Goal: Information Seeking & Learning: Learn about a topic

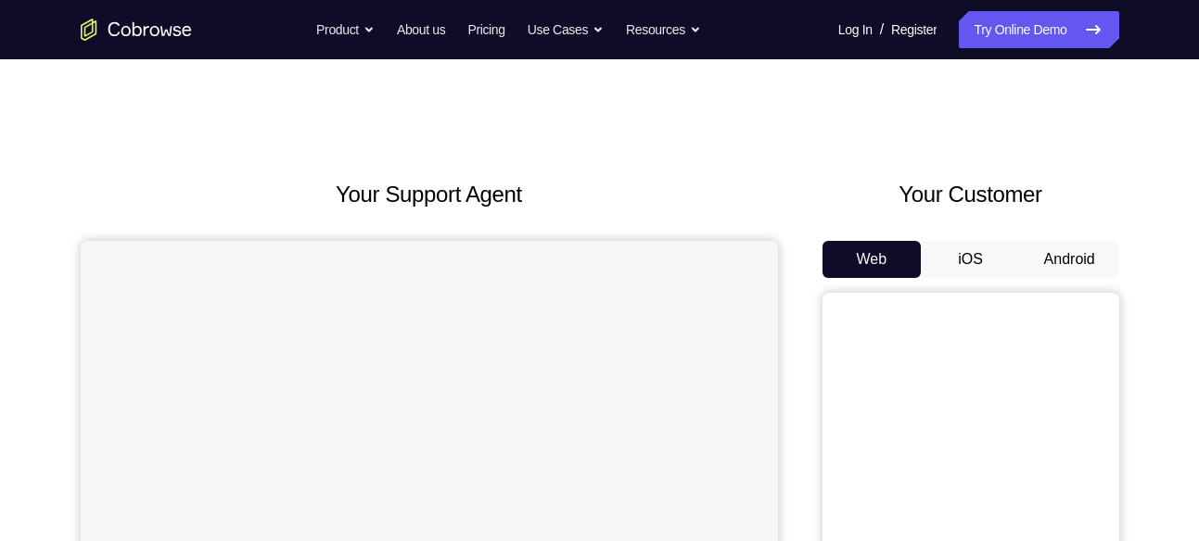
click at [1070, 263] on button "Android" at bounding box center [1069, 259] width 99 height 37
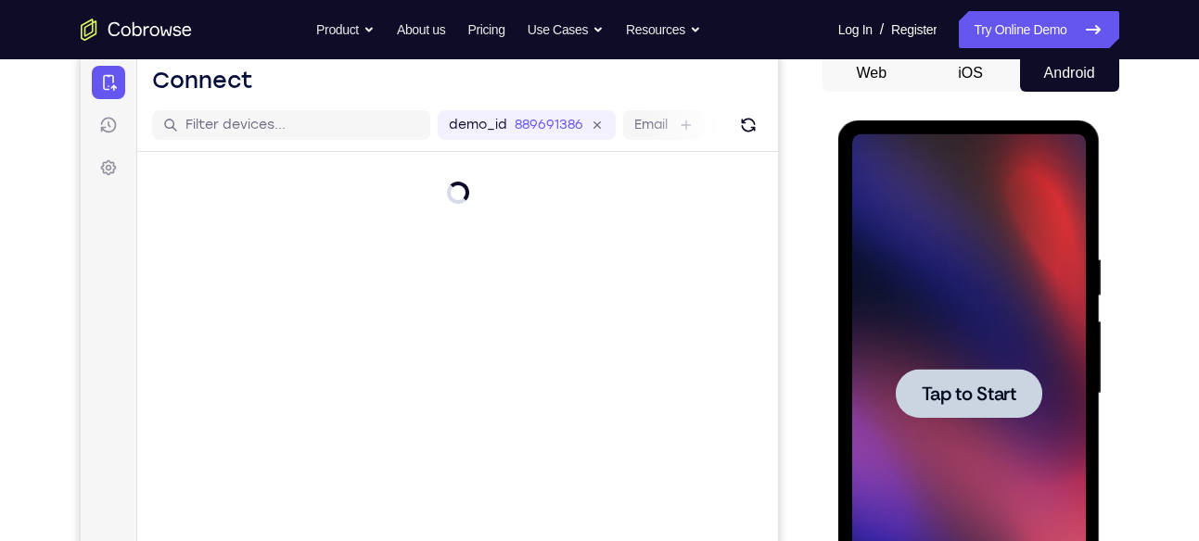
click at [978, 351] on div at bounding box center [969, 393] width 234 height 519
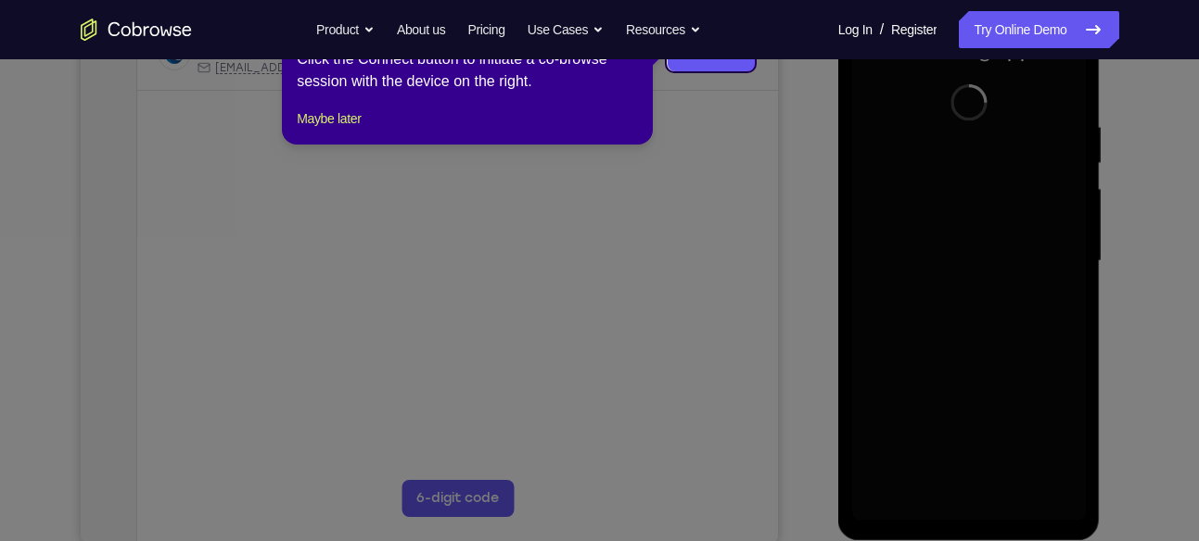
scroll to position [320, 0]
click at [322, 130] on button "Maybe later" at bounding box center [329, 119] width 64 height 22
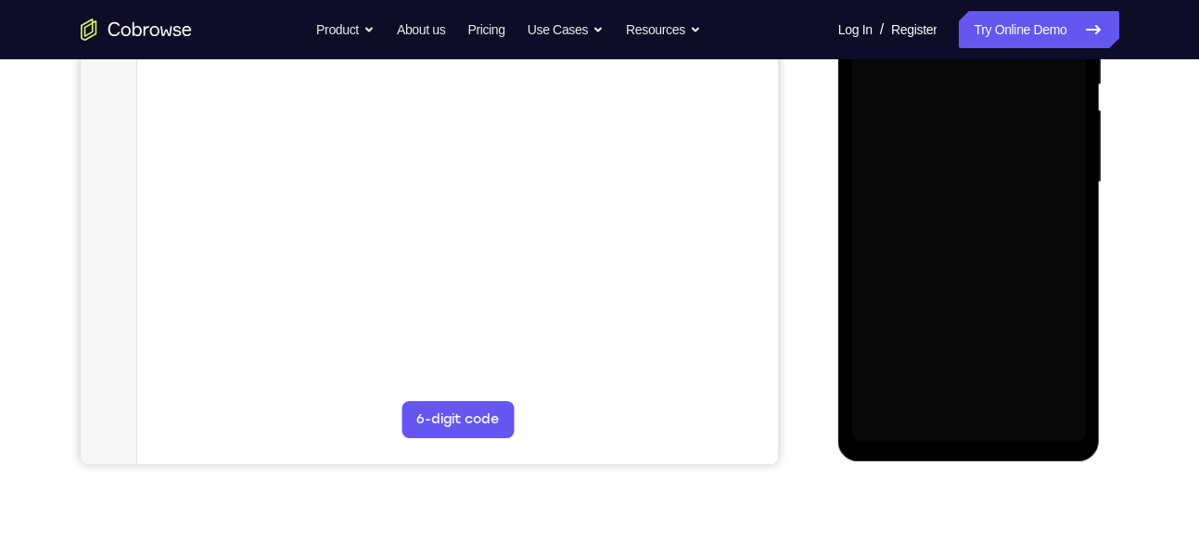
scroll to position [406, 0]
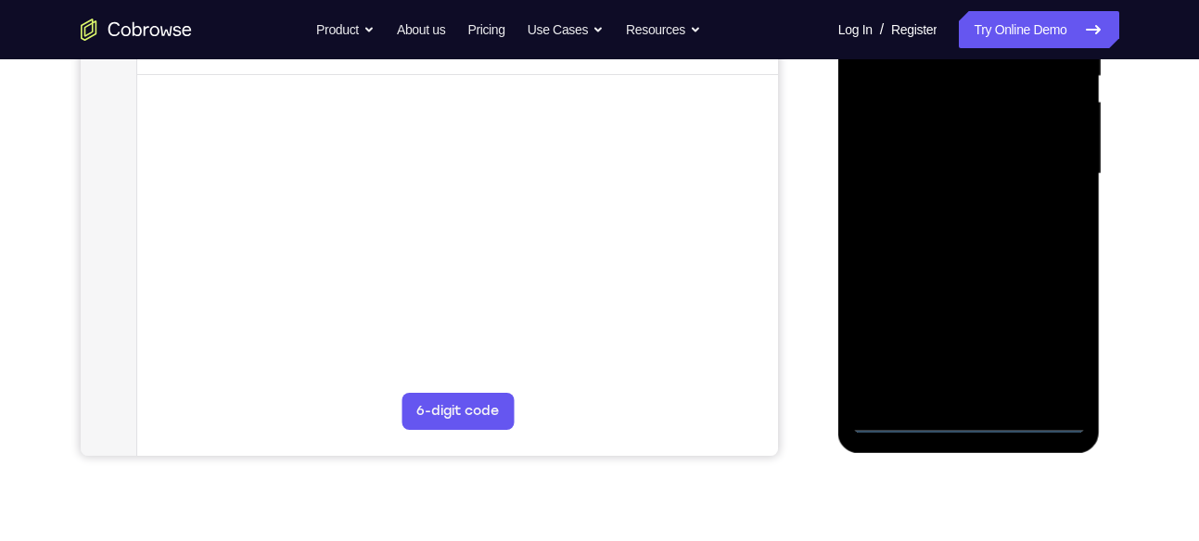
click at [971, 420] on div at bounding box center [969, 174] width 234 height 519
click at [1053, 349] on div at bounding box center [969, 174] width 234 height 519
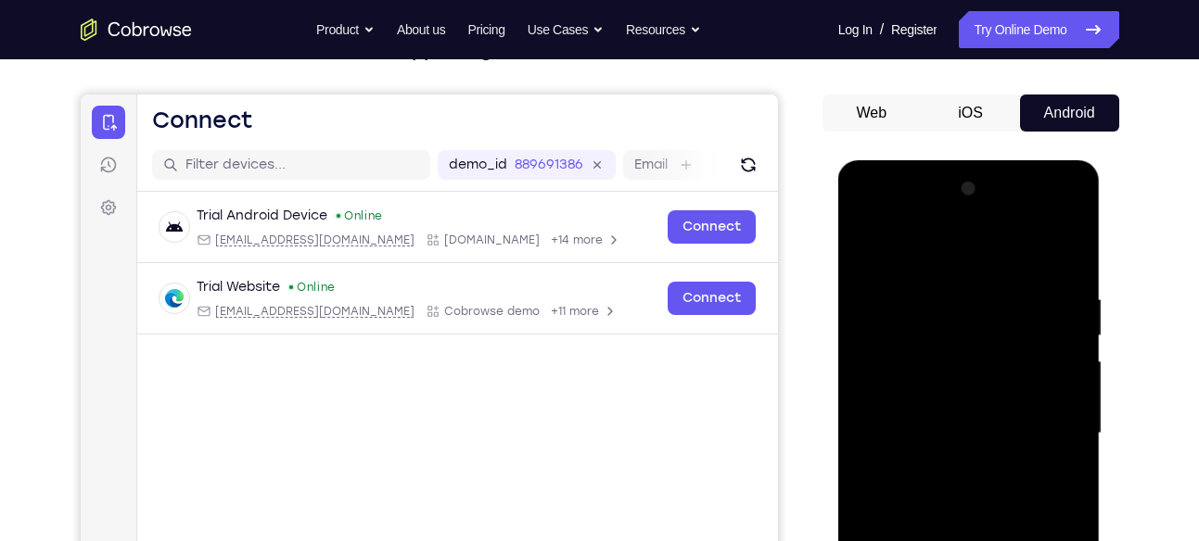
scroll to position [140, 0]
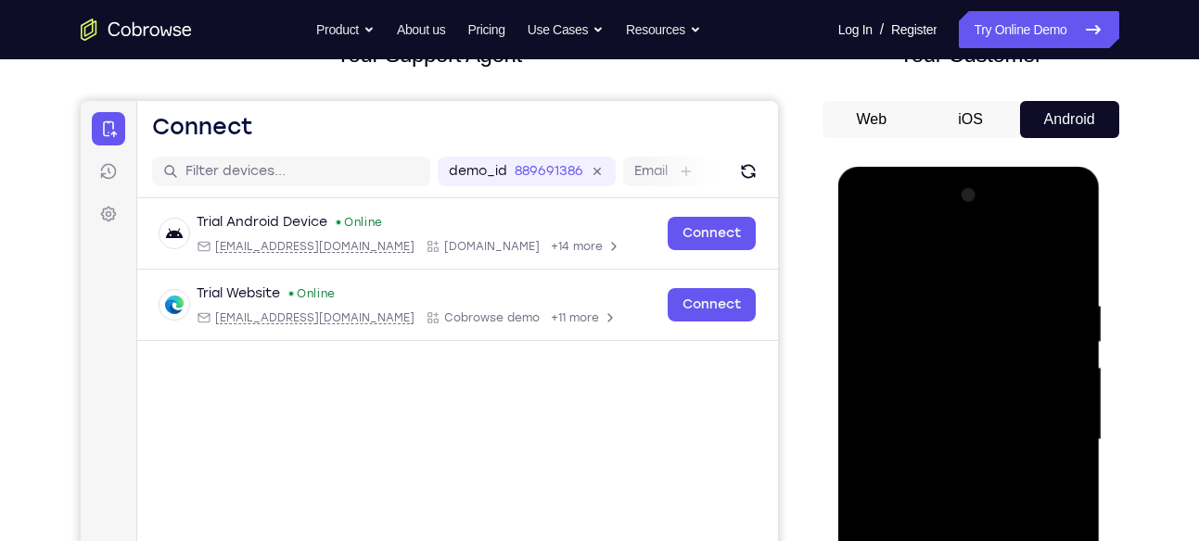
click at [960, 260] on div at bounding box center [969, 440] width 234 height 519
click at [1048, 435] on div at bounding box center [969, 440] width 234 height 519
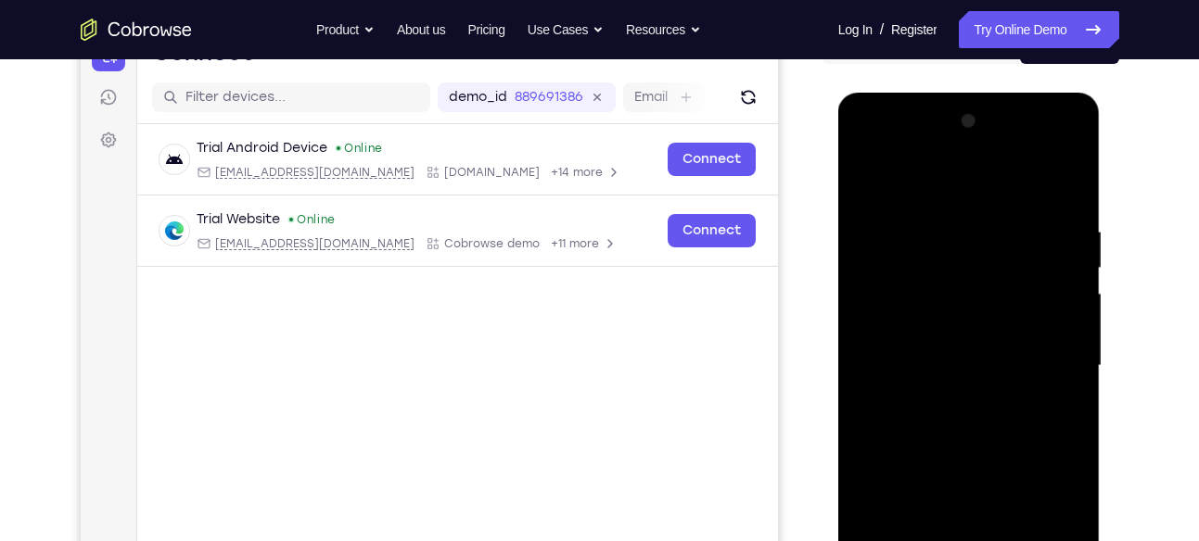
scroll to position [242, 0]
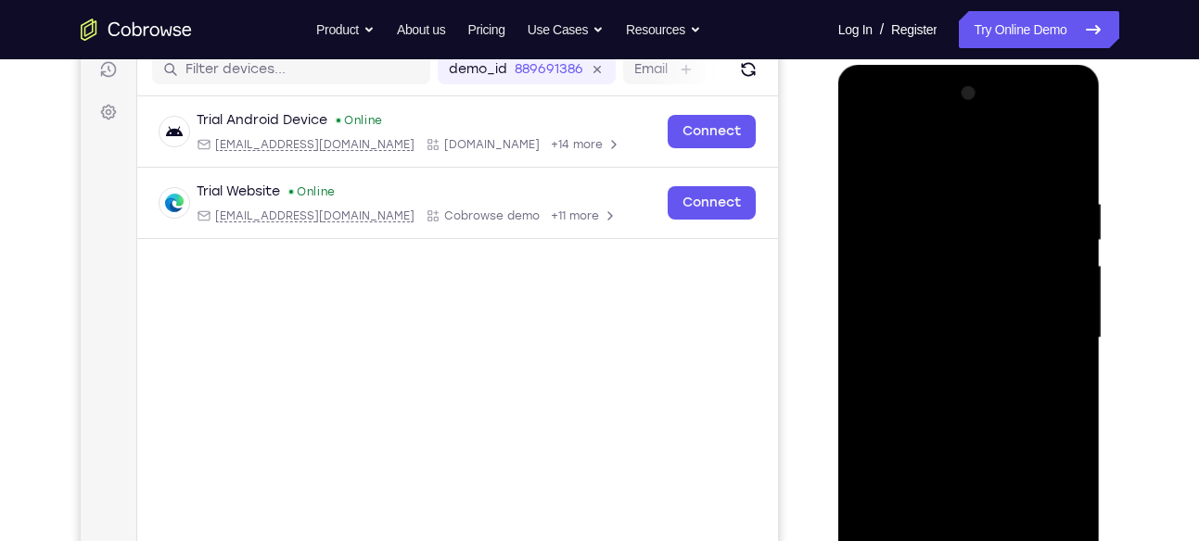
click at [935, 371] on div at bounding box center [969, 338] width 234 height 519
click at [942, 330] on div at bounding box center [969, 338] width 234 height 519
click at [960, 299] on div at bounding box center [969, 338] width 234 height 519
click at [920, 339] on div at bounding box center [969, 338] width 234 height 519
click at [920, 345] on div at bounding box center [969, 338] width 234 height 519
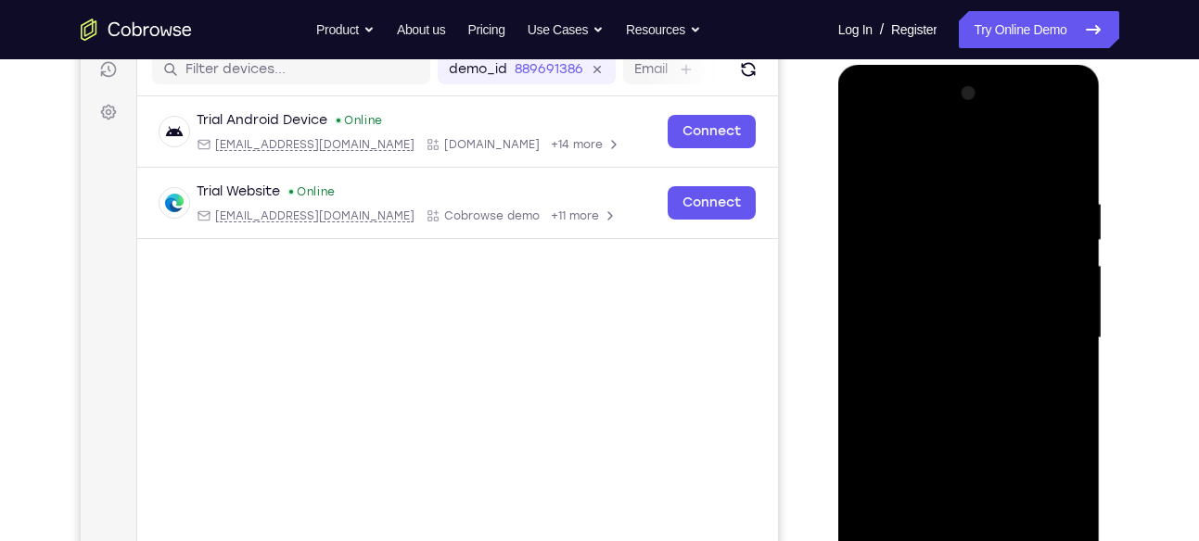
click at [918, 390] on div at bounding box center [969, 338] width 234 height 519
click at [907, 337] on div at bounding box center [969, 338] width 234 height 519
click at [912, 389] on div at bounding box center [969, 338] width 234 height 519
click at [912, 395] on div at bounding box center [969, 338] width 234 height 519
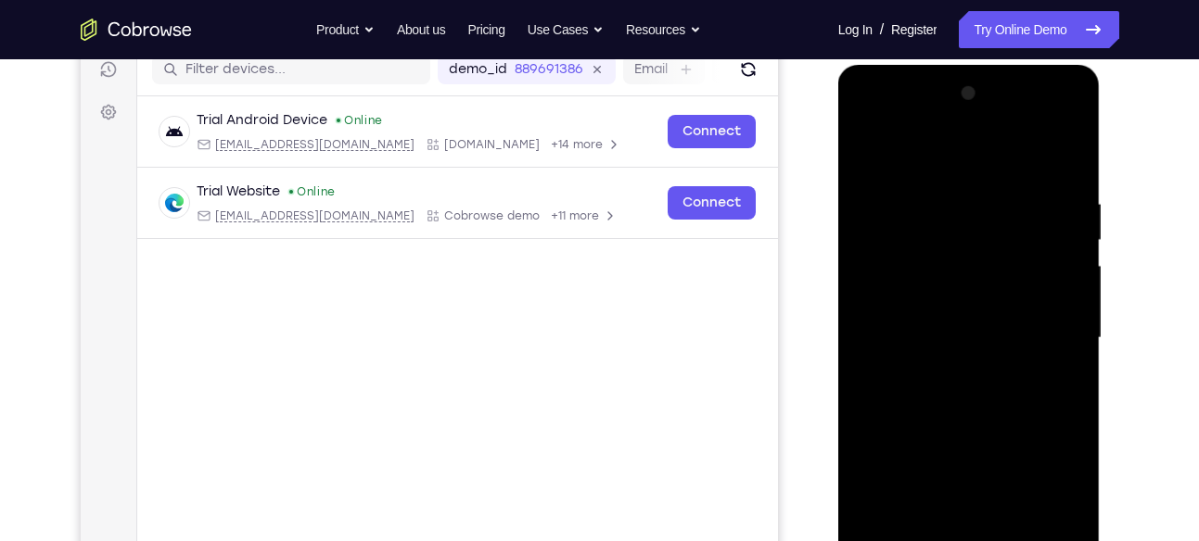
click at [912, 395] on div at bounding box center [969, 338] width 234 height 519
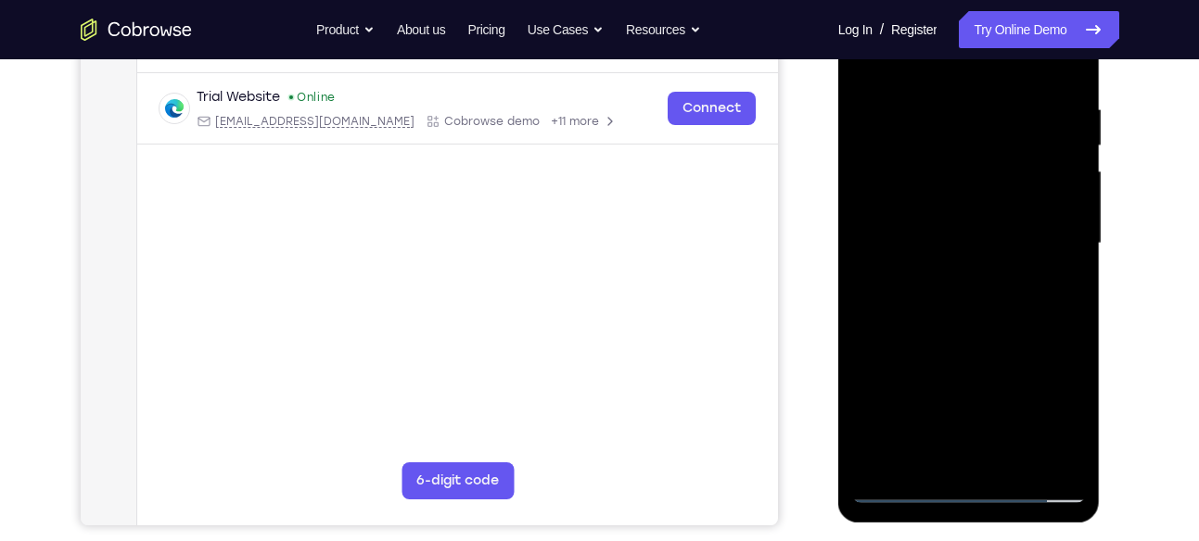
scroll to position [341, 0]
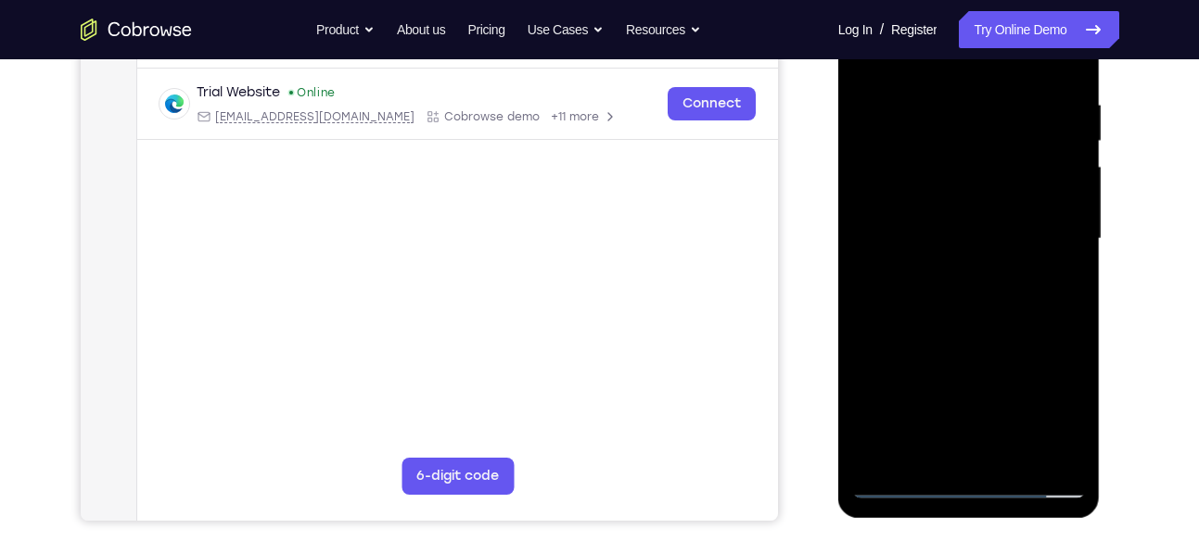
click at [1024, 324] on div at bounding box center [969, 239] width 234 height 519
click at [1021, 460] on div at bounding box center [969, 239] width 234 height 519
click at [991, 338] on div at bounding box center [969, 239] width 234 height 519
click at [1007, 213] on div at bounding box center [969, 239] width 234 height 519
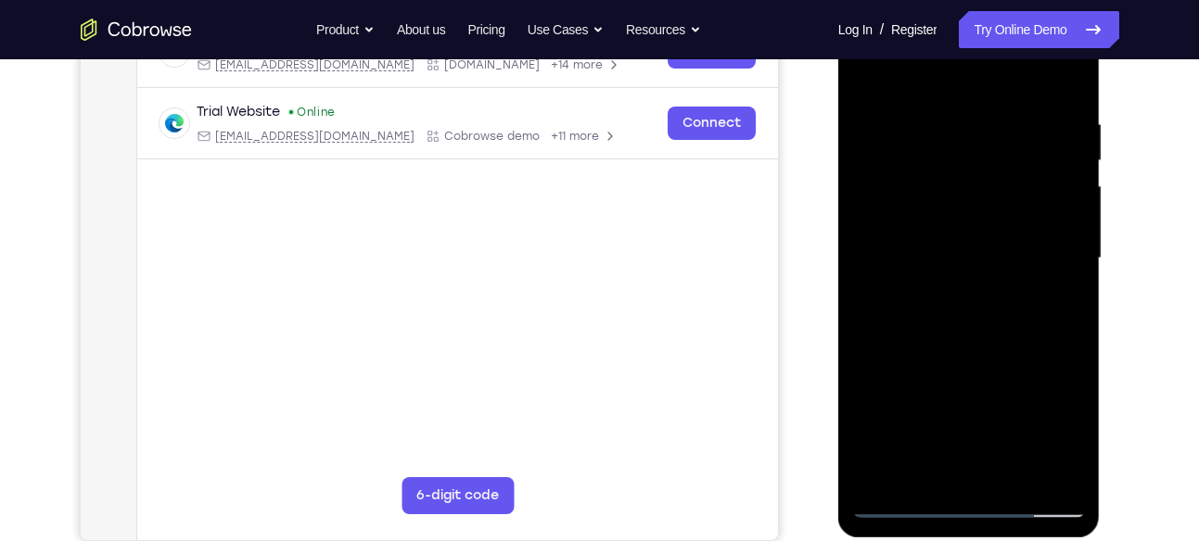
scroll to position [342, 0]
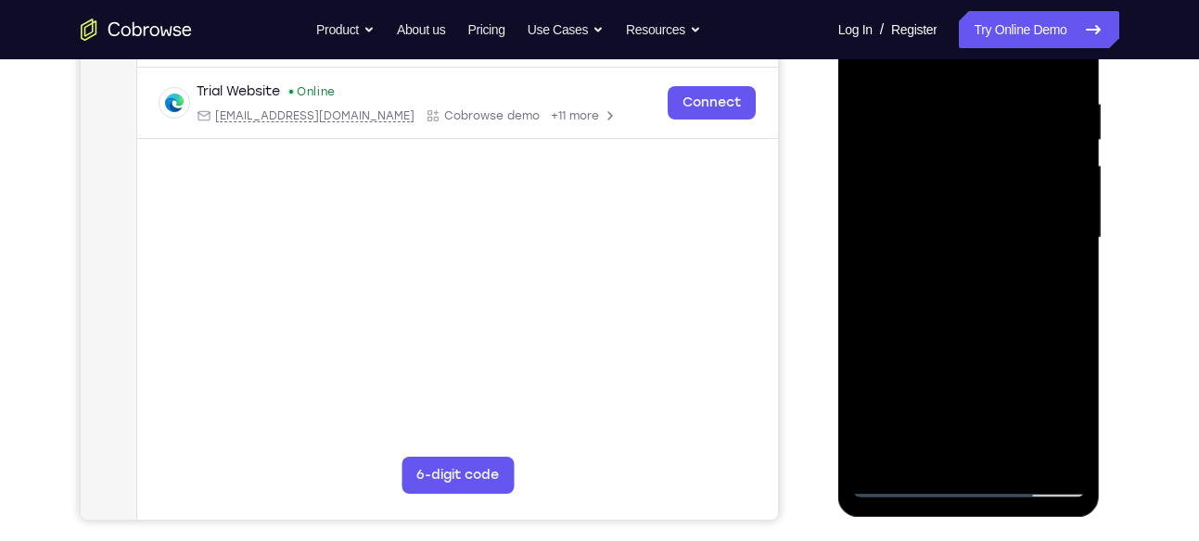
click at [918, 445] on div at bounding box center [969, 238] width 234 height 519
click at [1072, 415] on div at bounding box center [969, 238] width 234 height 519
click at [1057, 289] on div at bounding box center [969, 238] width 234 height 519
click at [1070, 423] on div at bounding box center [969, 238] width 234 height 519
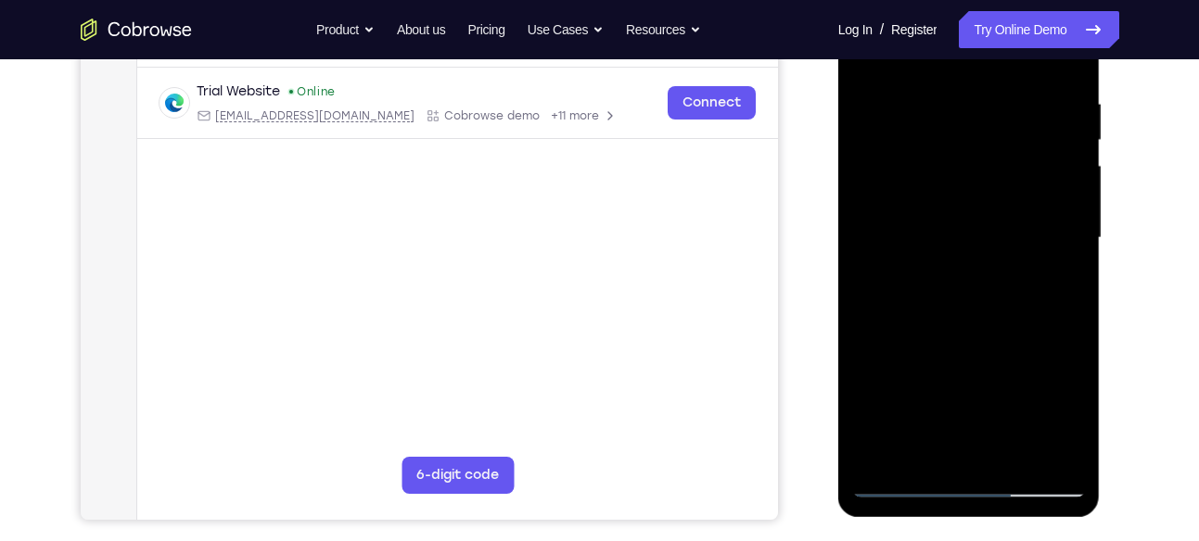
click at [1060, 284] on div at bounding box center [969, 238] width 234 height 519
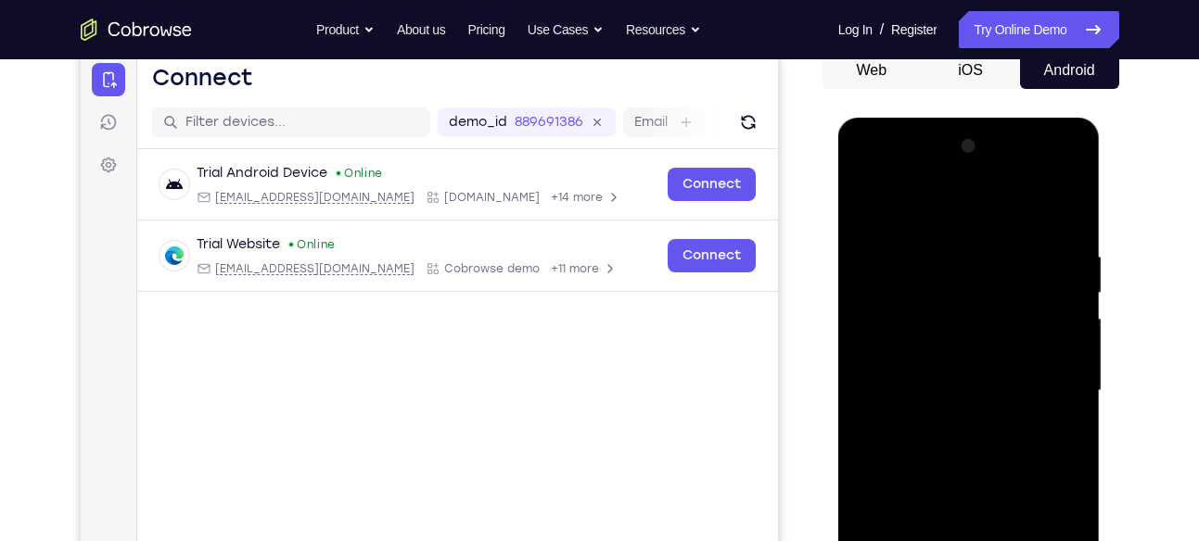
scroll to position [188, 0]
click at [872, 199] on div at bounding box center [969, 392] width 234 height 519
click at [868, 208] on div at bounding box center [969, 392] width 234 height 519
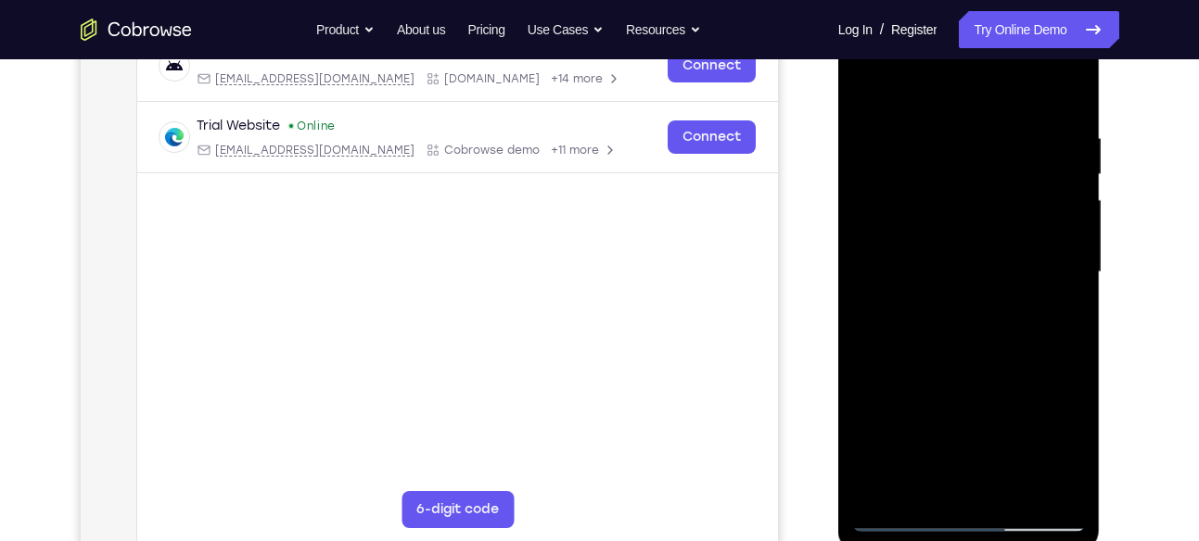
scroll to position [307, 0]
click at [1072, 362] on div at bounding box center [969, 273] width 234 height 519
drag, startPoint x: 1008, startPoint y: 422, endPoint x: 1007, endPoint y: 260, distance: 161.3
click at [1007, 260] on div at bounding box center [969, 273] width 234 height 519
drag, startPoint x: 966, startPoint y: 451, endPoint x: 968, endPoint y: 217, distance: 234.5
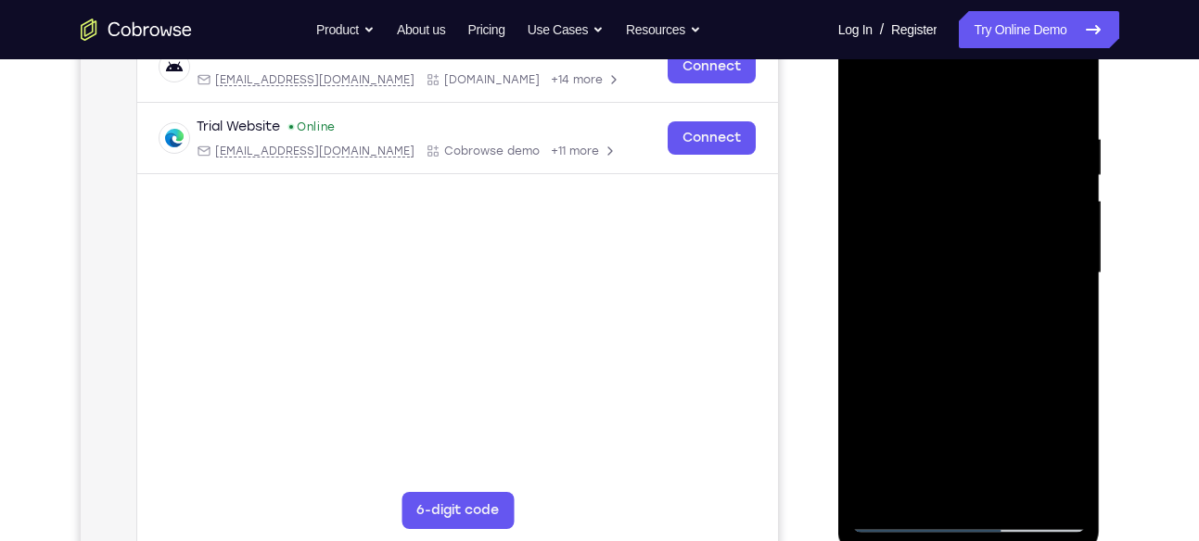
click at [968, 217] on div at bounding box center [969, 273] width 234 height 519
drag, startPoint x: 962, startPoint y: 345, endPoint x: 966, endPoint y: 119, distance: 226.2
click at [966, 119] on div at bounding box center [969, 273] width 234 height 519
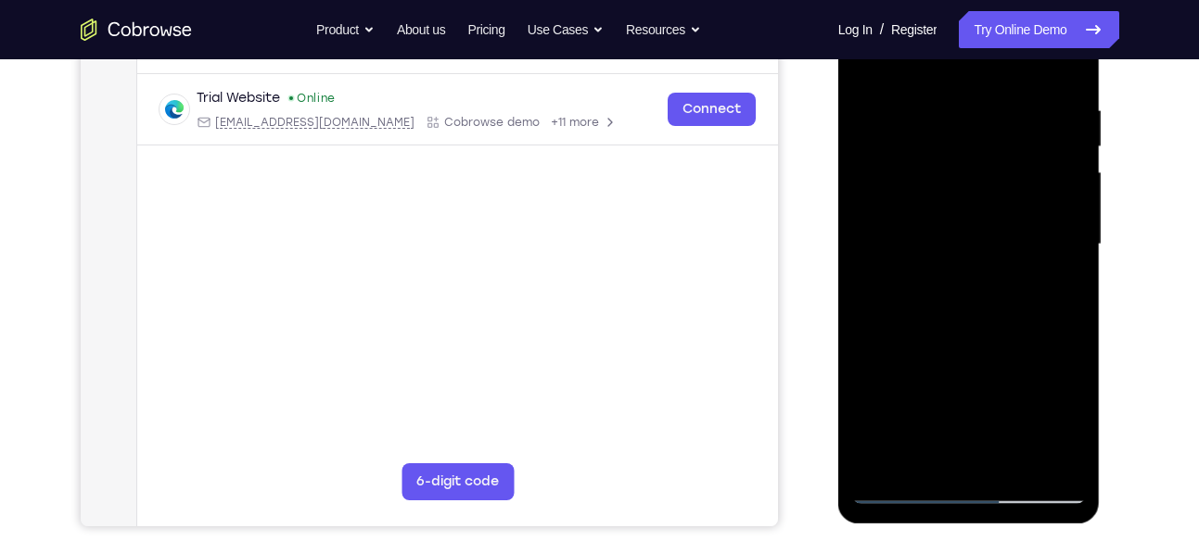
drag, startPoint x: 952, startPoint y: 342, endPoint x: 952, endPoint y: 149, distance: 192.8
click at [952, 149] on div at bounding box center [969, 244] width 234 height 519
drag, startPoint x: 925, startPoint y: 376, endPoint x: 959, endPoint y: 133, distance: 245.3
click at [959, 133] on div at bounding box center [969, 244] width 234 height 519
drag, startPoint x: 950, startPoint y: 387, endPoint x: 955, endPoint y: 155, distance: 232.7
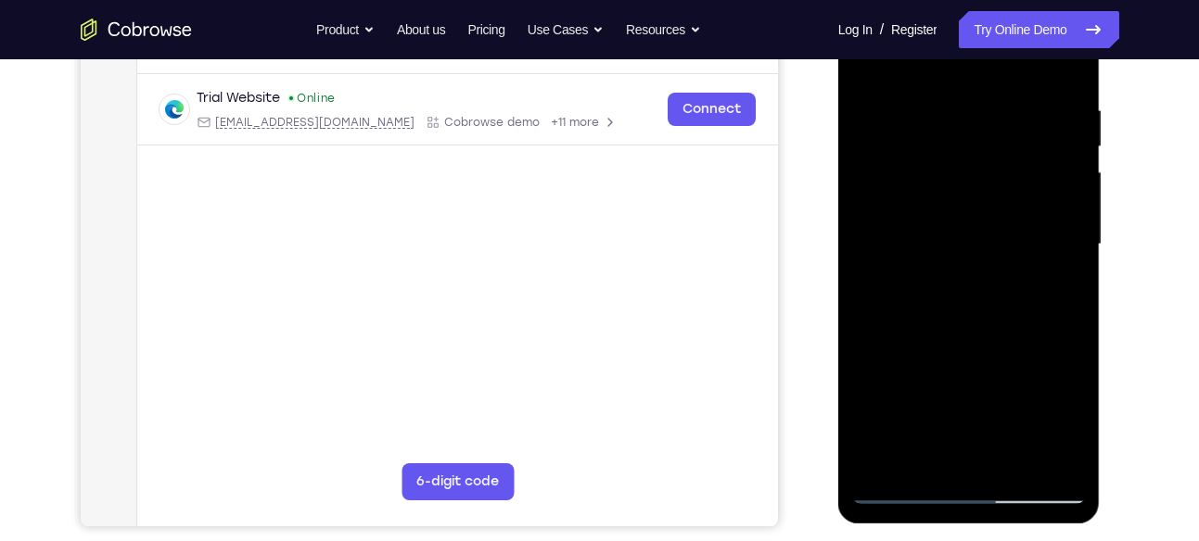
click at [955, 155] on div at bounding box center [969, 244] width 234 height 519
drag, startPoint x: 947, startPoint y: 386, endPoint x: 955, endPoint y: 191, distance: 194.8
click at [955, 191] on div at bounding box center [969, 244] width 234 height 519
click at [1072, 192] on div at bounding box center [969, 244] width 234 height 519
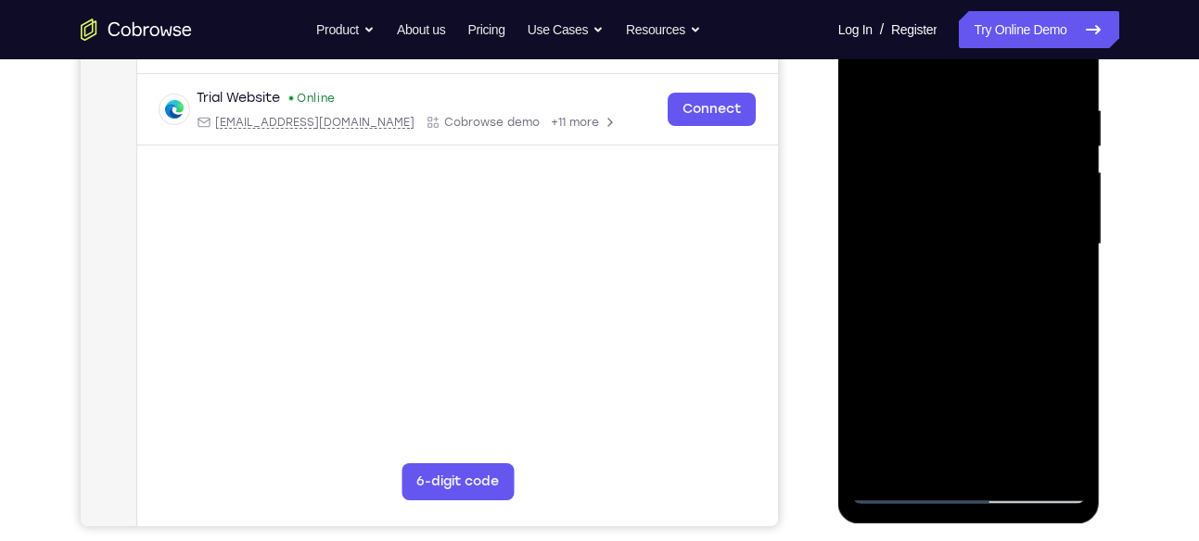
click at [1072, 192] on div at bounding box center [969, 244] width 234 height 519
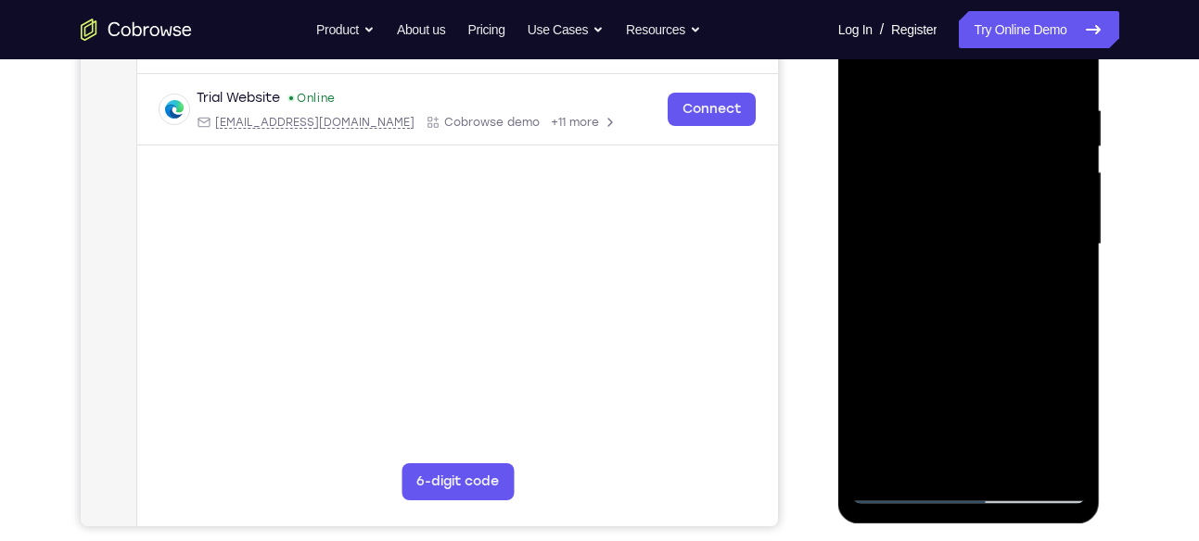
click at [857, 198] on div at bounding box center [969, 244] width 234 height 519
click at [1080, 184] on div at bounding box center [969, 244] width 234 height 519
drag, startPoint x: 983, startPoint y: 419, endPoint x: 970, endPoint y: 148, distance: 271.0
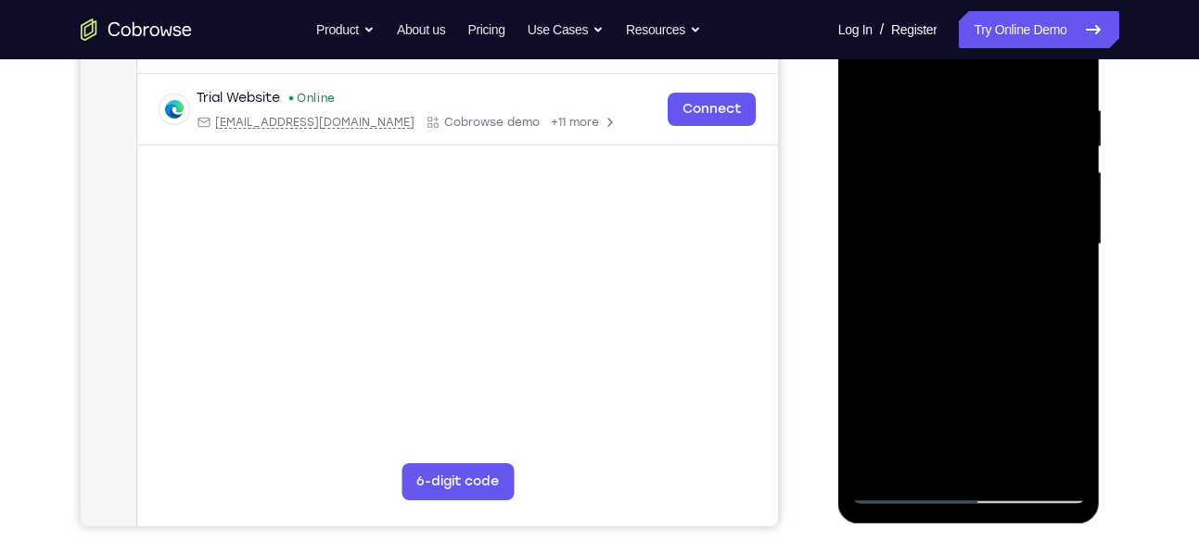
click at [970, 148] on div at bounding box center [969, 244] width 234 height 519
drag, startPoint x: 952, startPoint y: 340, endPoint x: 959, endPoint y: 244, distance: 96.7
click at [959, 244] on div at bounding box center [969, 244] width 234 height 519
click at [1076, 241] on div at bounding box center [969, 244] width 234 height 519
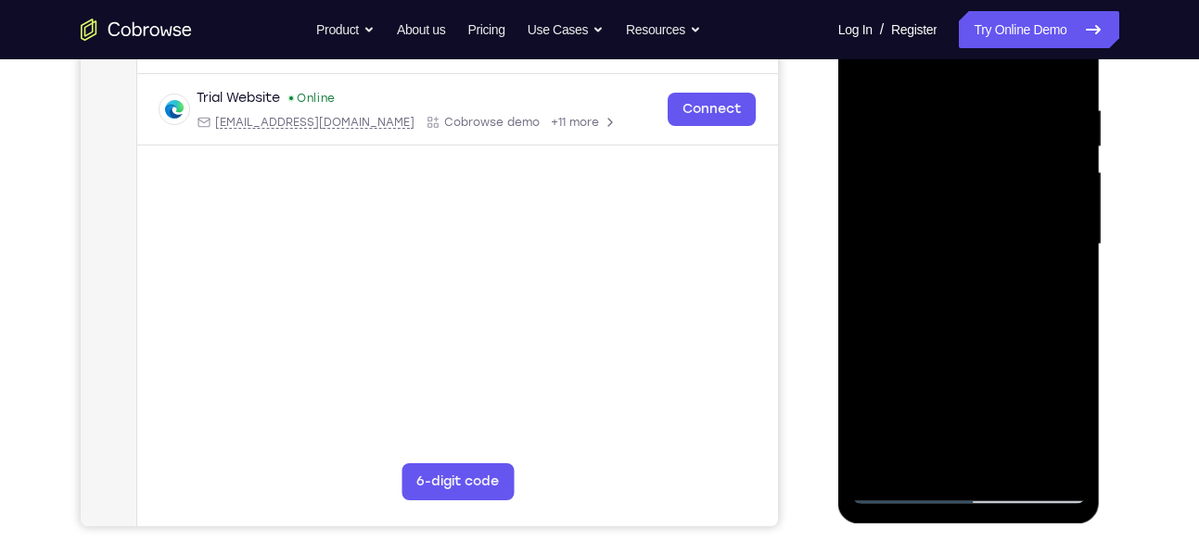
click at [1076, 241] on div at bounding box center [969, 244] width 234 height 519
drag, startPoint x: 996, startPoint y: 373, endPoint x: 999, endPoint y: 175, distance: 197.5
click at [999, 175] on div at bounding box center [969, 244] width 234 height 519
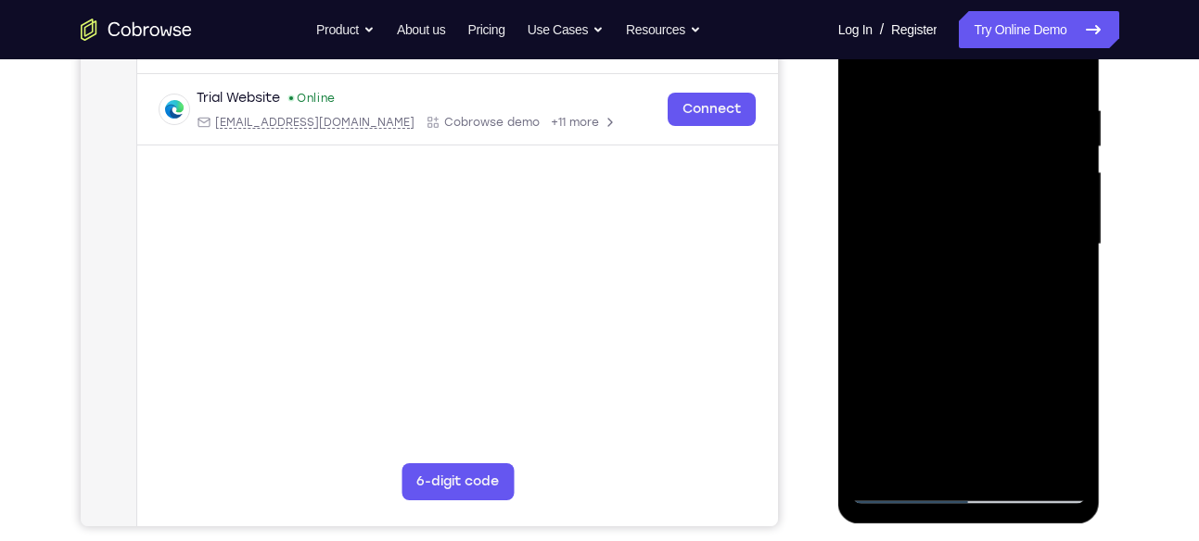
drag, startPoint x: 942, startPoint y: 387, endPoint x: 980, endPoint y: 143, distance: 247.6
click at [980, 143] on div at bounding box center [969, 244] width 234 height 519
drag, startPoint x: 959, startPoint y: 336, endPoint x: 961, endPoint y: 288, distance: 47.3
click at [961, 288] on div at bounding box center [969, 244] width 234 height 519
click at [1068, 224] on div at bounding box center [969, 244] width 234 height 519
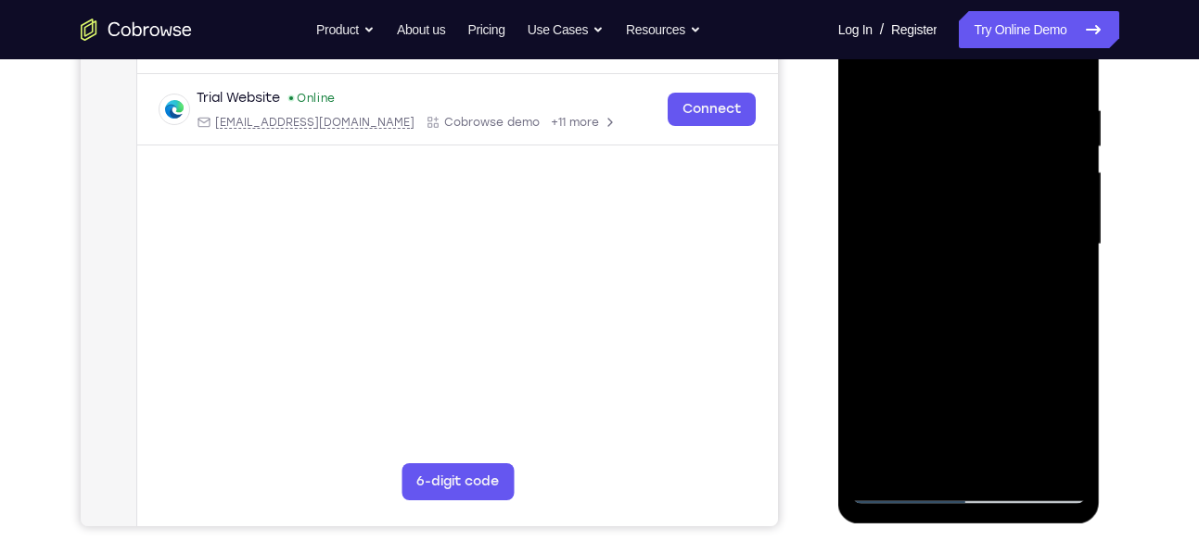
click at [1068, 224] on div at bounding box center [969, 244] width 234 height 519
drag, startPoint x: 988, startPoint y: 374, endPoint x: 997, endPoint y: 133, distance: 241.2
click at [997, 133] on div at bounding box center [969, 244] width 234 height 519
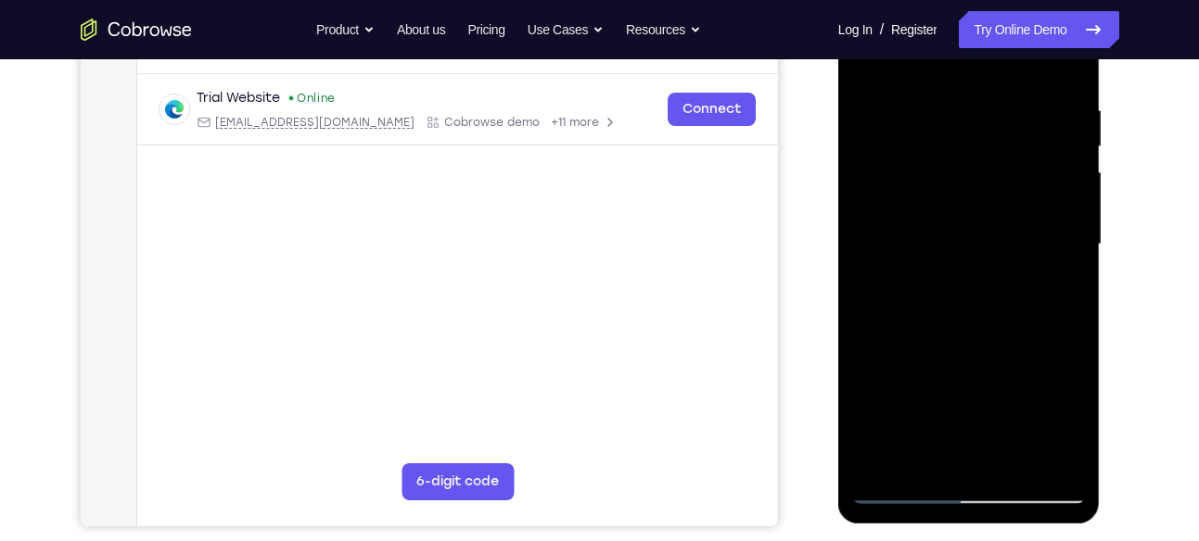
drag, startPoint x: 961, startPoint y: 393, endPoint x: 977, endPoint y: 171, distance: 223.0
click at [977, 171] on div at bounding box center [969, 244] width 234 height 519
drag, startPoint x: 949, startPoint y: 419, endPoint x: 981, endPoint y: 121, distance: 300.1
click at [981, 121] on div at bounding box center [969, 244] width 234 height 519
drag, startPoint x: 939, startPoint y: 410, endPoint x: 950, endPoint y: 246, distance: 164.4
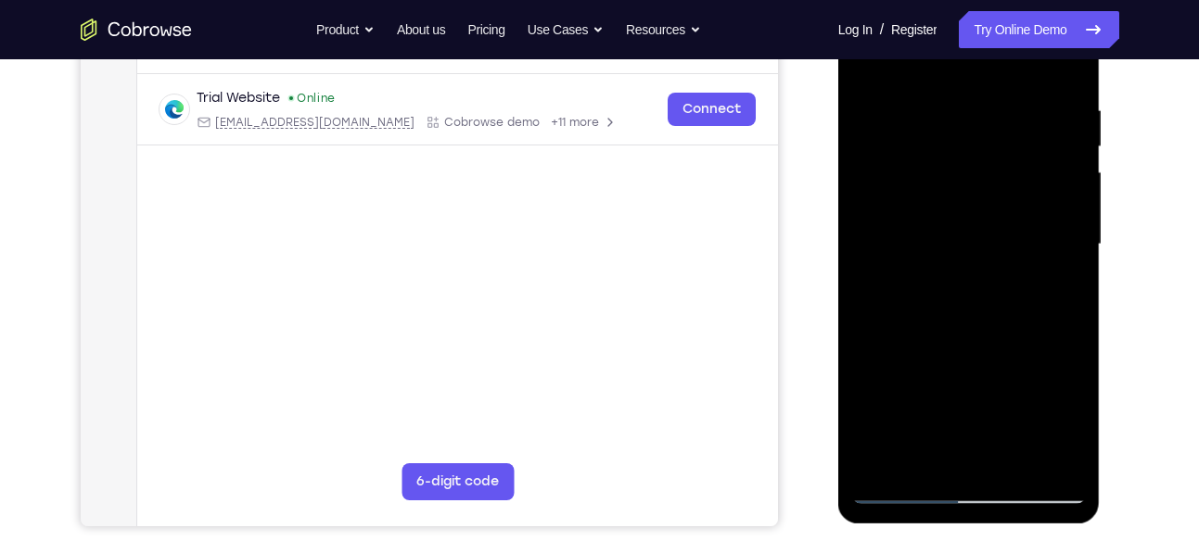
click at [950, 246] on div at bounding box center [969, 244] width 234 height 519
drag, startPoint x: 981, startPoint y: 360, endPoint x: 986, endPoint y: 95, distance: 264.2
click at [986, 95] on div at bounding box center [969, 244] width 234 height 519
drag, startPoint x: 965, startPoint y: 340, endPoint x: 977, endPoint y: 206, distance: 134.9
click at [977, 206] on div at bounding box center [969, 244] width 234 height 519
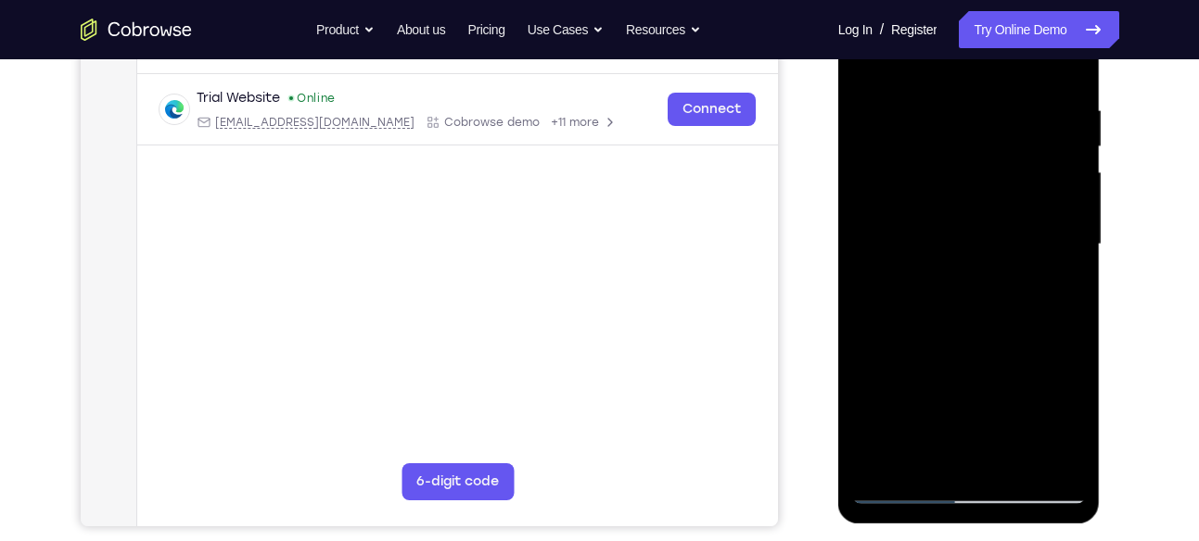
click at [1069, 173] on div at bounding box center [969, 244] width 234 height 519
drag, startPoint x: 983, startPoint y: 365, endPoint x: 990, endPoint y: 116, distance: 249.4
click at [990, 116] on div at bounding box center [969, 244] width 234 height 519
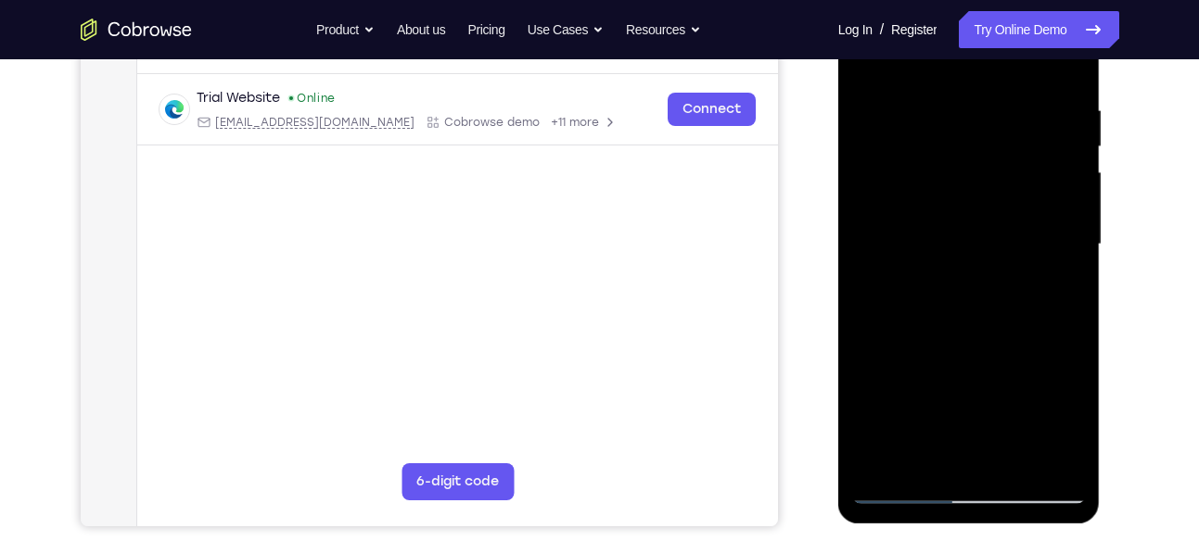
drag, startPoint x: 968, startPoint y: 368, endPoint x: 975, endPoint y: 286, distance: 81.9
click at [975, 286] on div at bounding box center [969, 244] width 234 height 519
click at [1068, 267] on div at bounding box center [969, 244] width 234 height 519
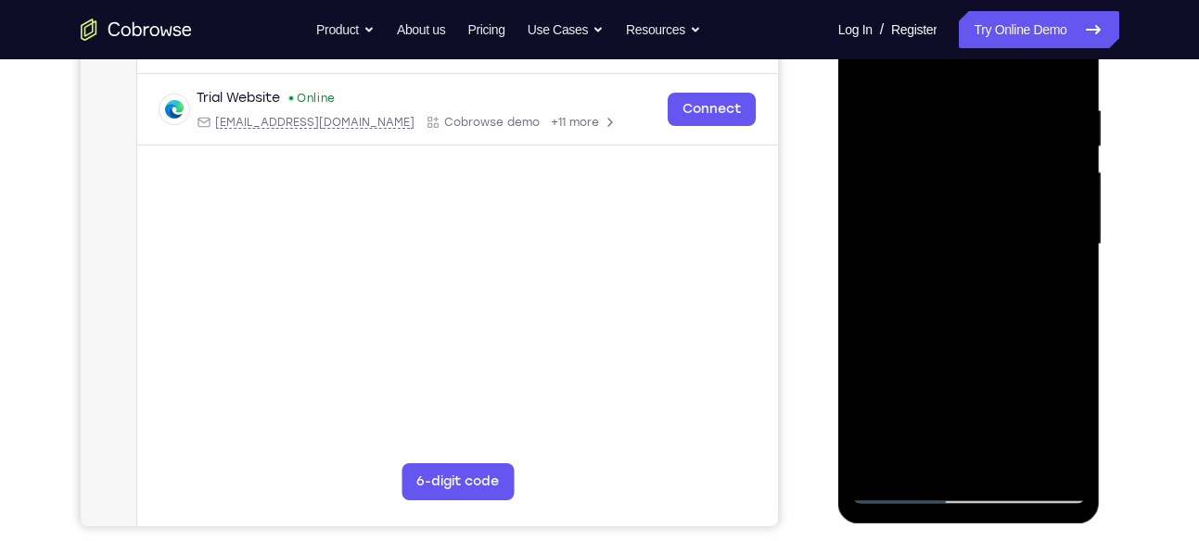
drag, startPoint x: 962, startPoint y: 375, endPoint x: 983, endPoint y: 235, distance: 141.6
click at [983, 235] on div at bounding box center [969, 244] width 234 height 519
drag, startPoint x: 959, startPoint y: 368, endPoint x: 970, endPoint y: 263, distance: 105.2
click at [970, 263] on div at bounding box center [969, 244] width 234 height 519
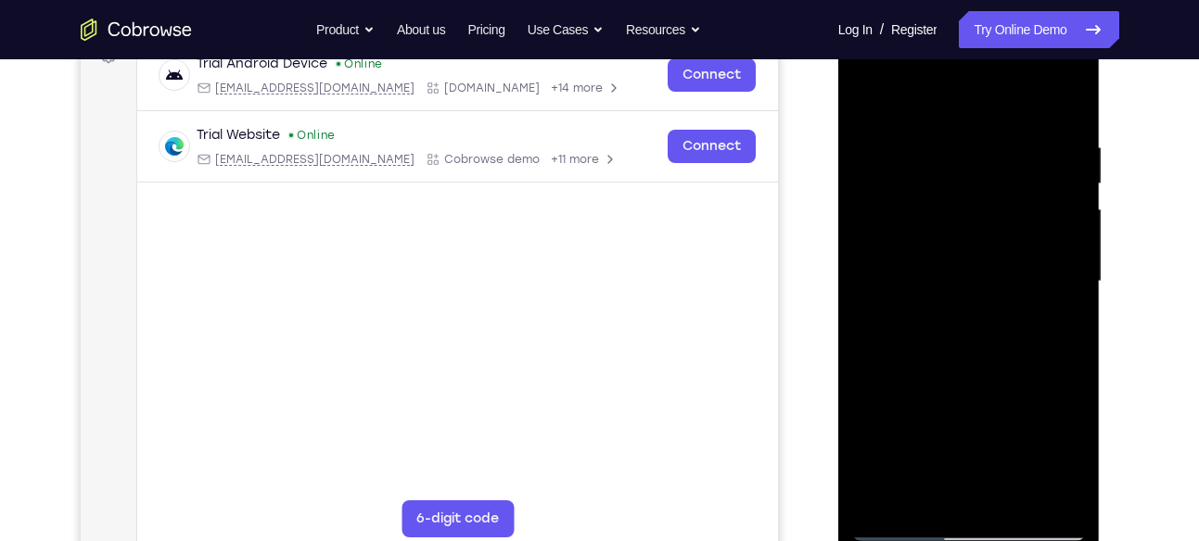
scroll to position [282, 0]
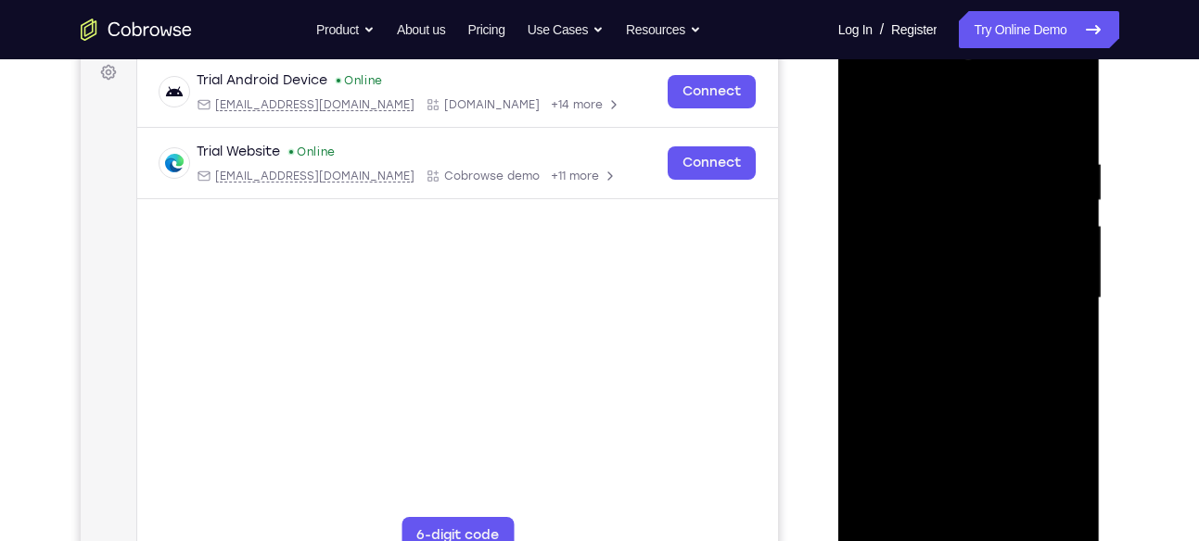
drag, startPoint x: 945, startPoint y: 406, endPoint x: 953, endPoint y: 156, distance: 250.4
click at [953, 156] on div at bounding box center [969, 298] width 234 height 519
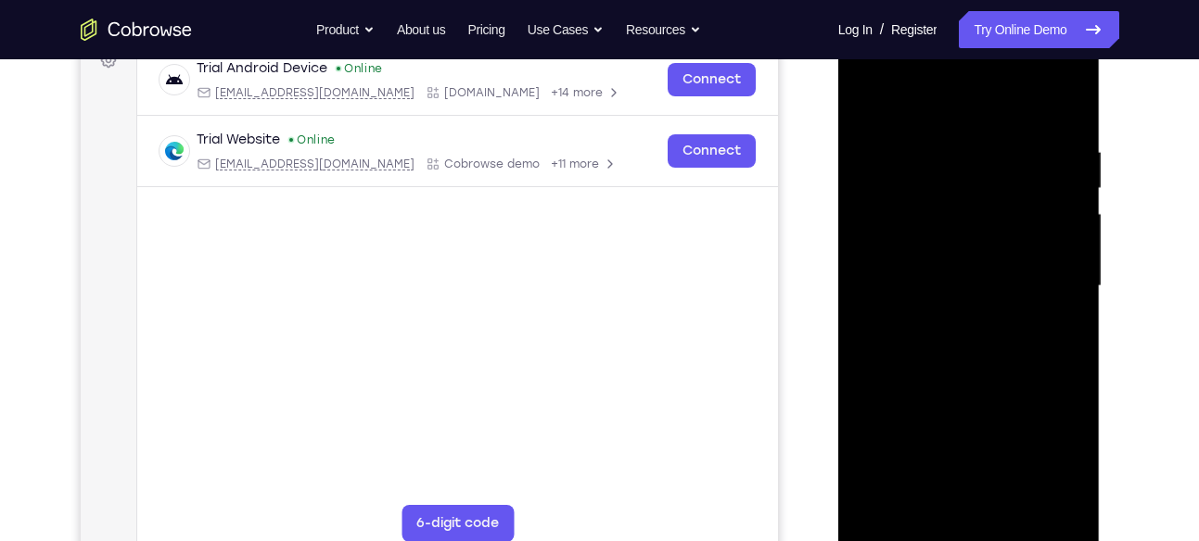
click at [1071, 260] on div at bounding box center [969, 286] width 234 height 519
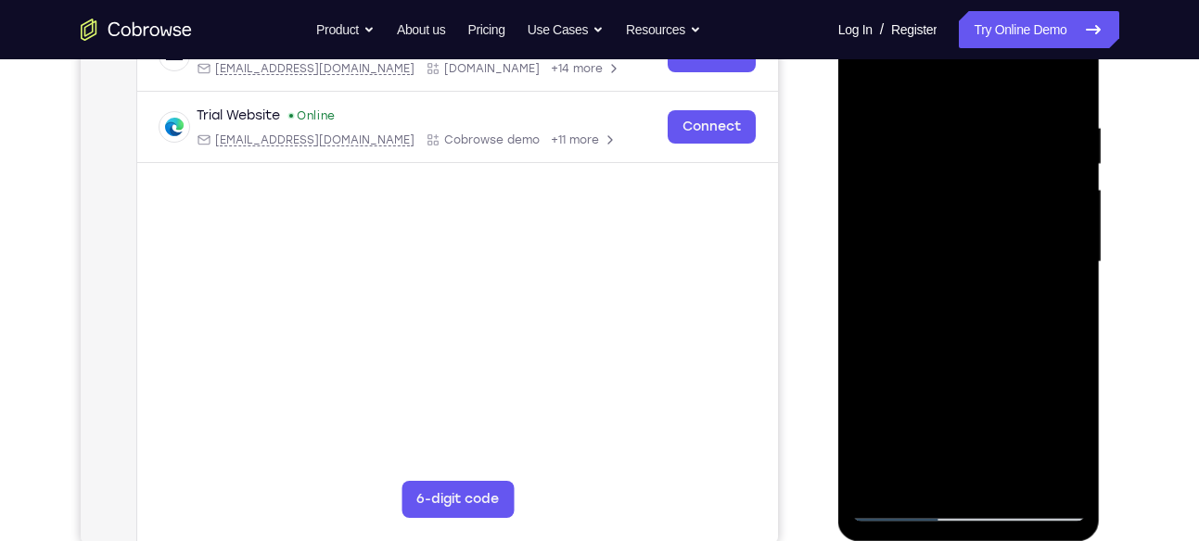
scroll to position [319, 0]
click at [1072, 233] on div at bounding box center [969, 261] width 234 height 519
drag, startPoint x: 974, startPoint y: 368, endPoint x: 994, endPoint y: 192, distance: 177.2
click at [994, 192] on div at bounding box center [969, 261] width 234 height 519
drag, startPoint x: 966, startPoint y: 399, endPoint x: 988, endPoint y: 155, distance: 244.8
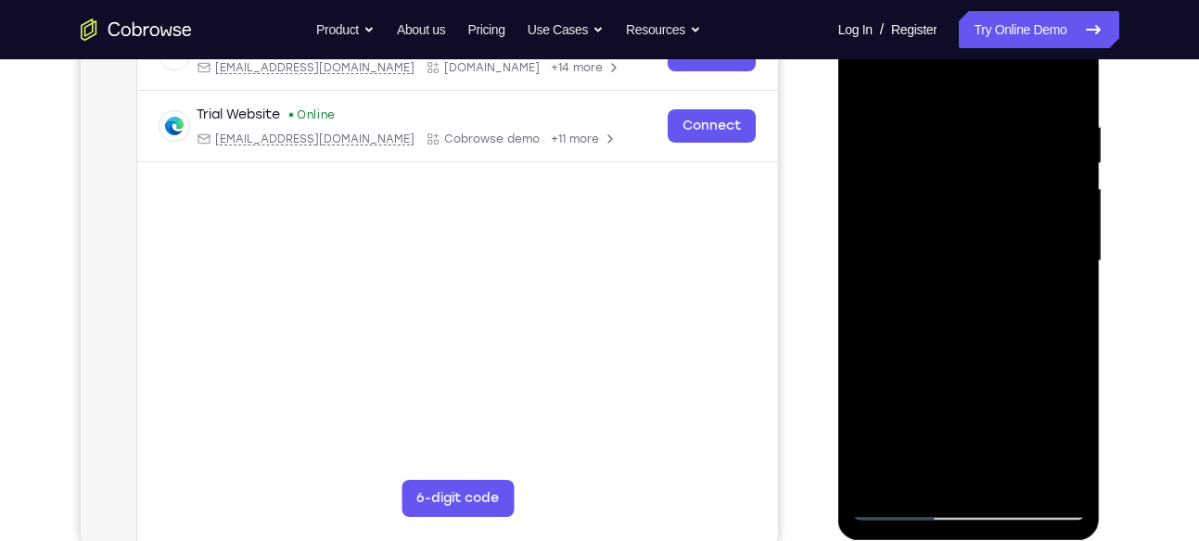
click at [988, 155] on div at bounding box center [969, 261] width 234 height 519
drag, startPoint x: 984, startPoint y: 353, endPoint x: 995, endPoint y: 133, distance: 219.9
click at [995, 133] on div at bounding box center [969, 261] width 234 height 519
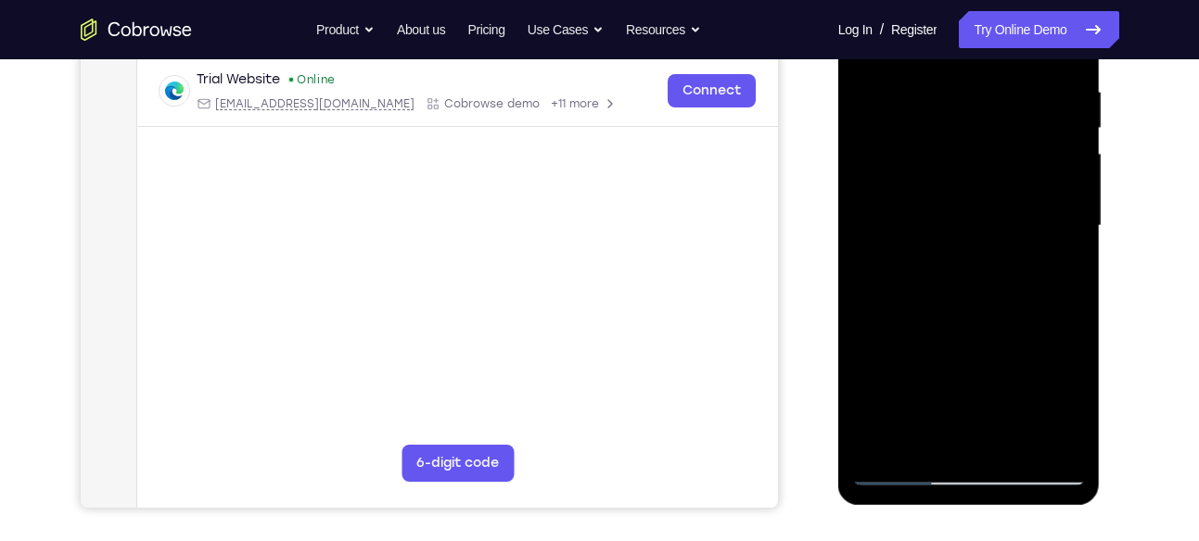
scroll to position [355, 0]
click at [929, 439] on div at bounding box center [969, 225] width 234 height 519
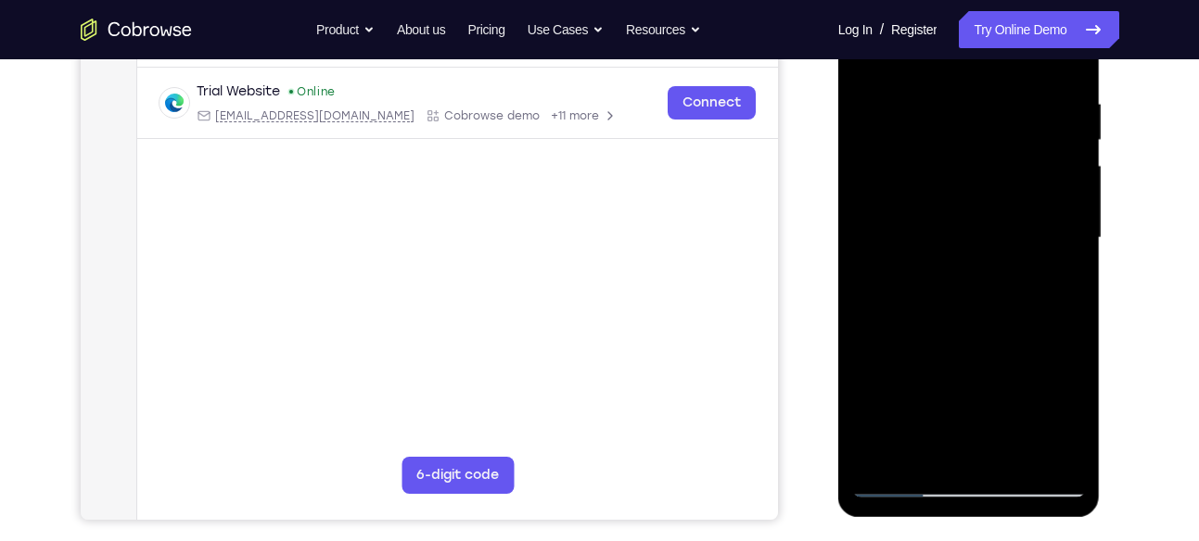
scroll to position [349, 0]
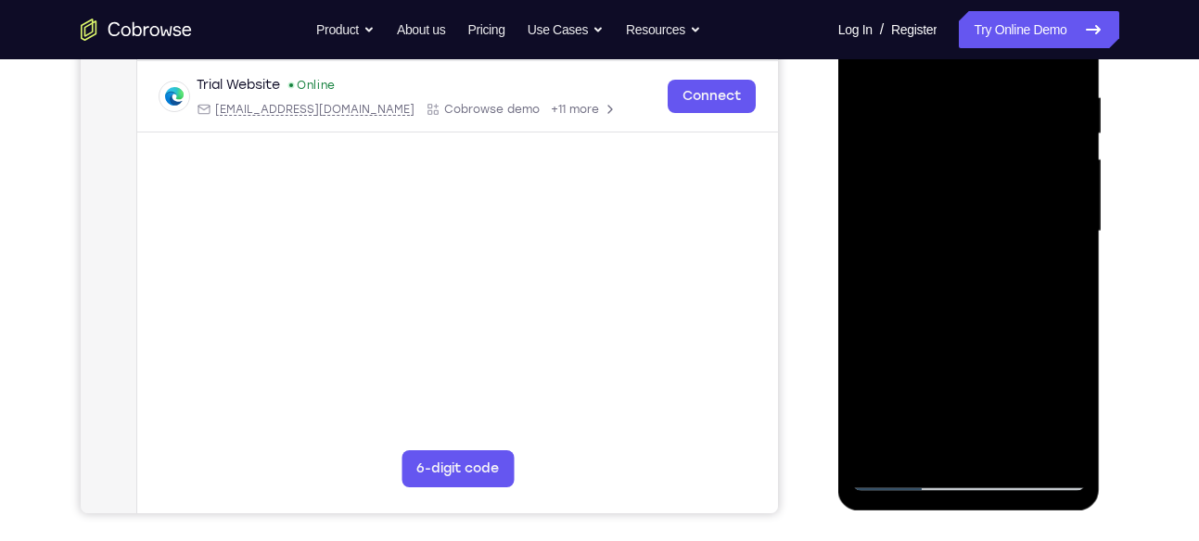
click at [1059, 446] on div at bounding box center [969, 231] width 234 height 519
click at [1060, 445] on div at bounding box center [969, 231] width 234 height 519
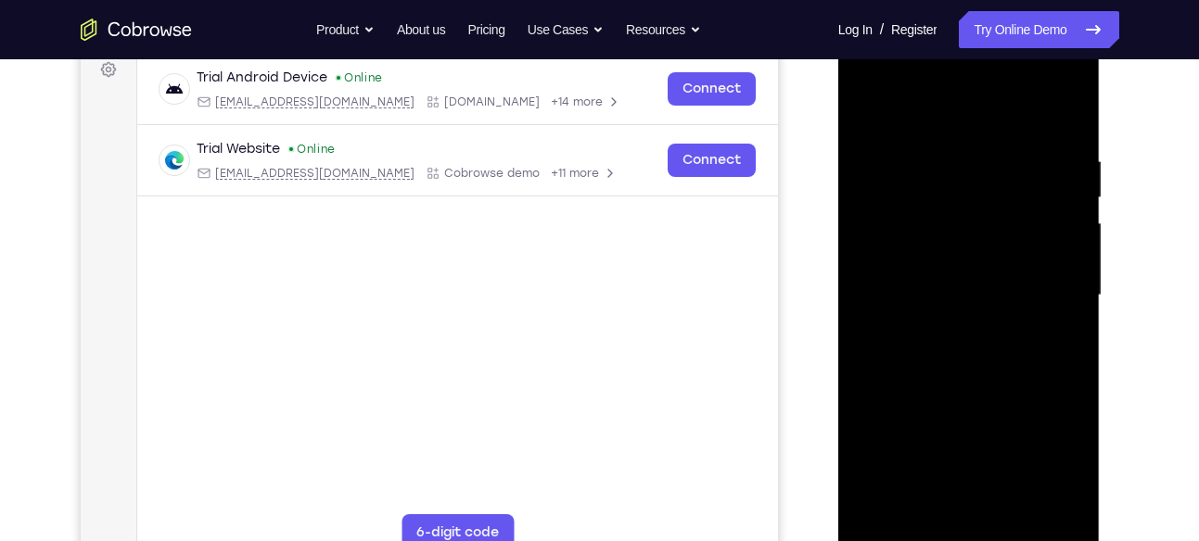
scroll to position [282, 0]
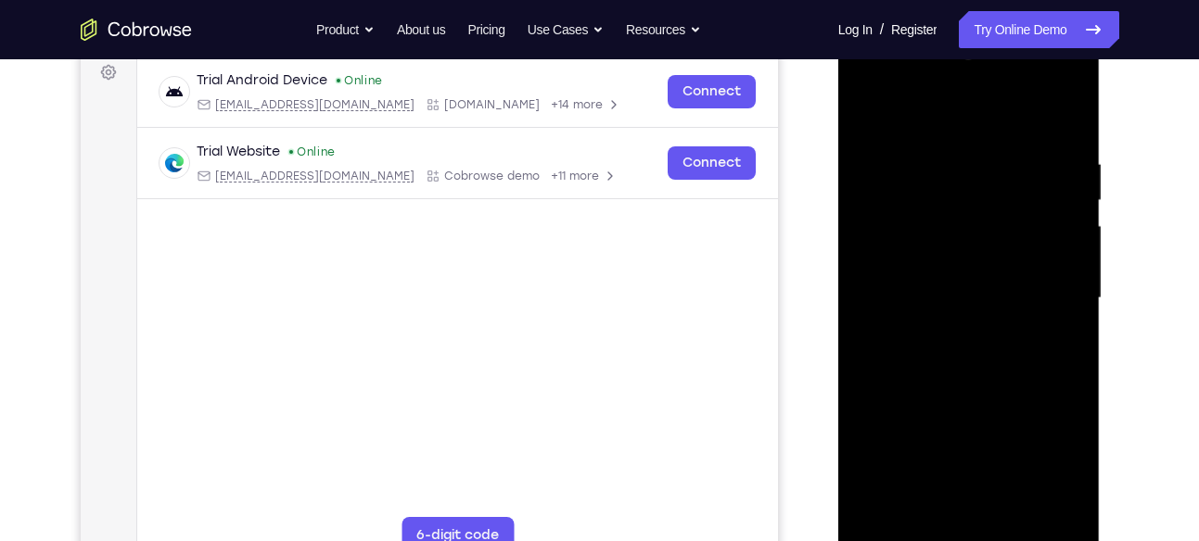
drag, startPoint x: 930, startPoint y: 166, endPoint x: 925, endPoint y: 324, distance: 157.6
click at [925, 324] on div at bounding box center [969, 298] width 234 height 519
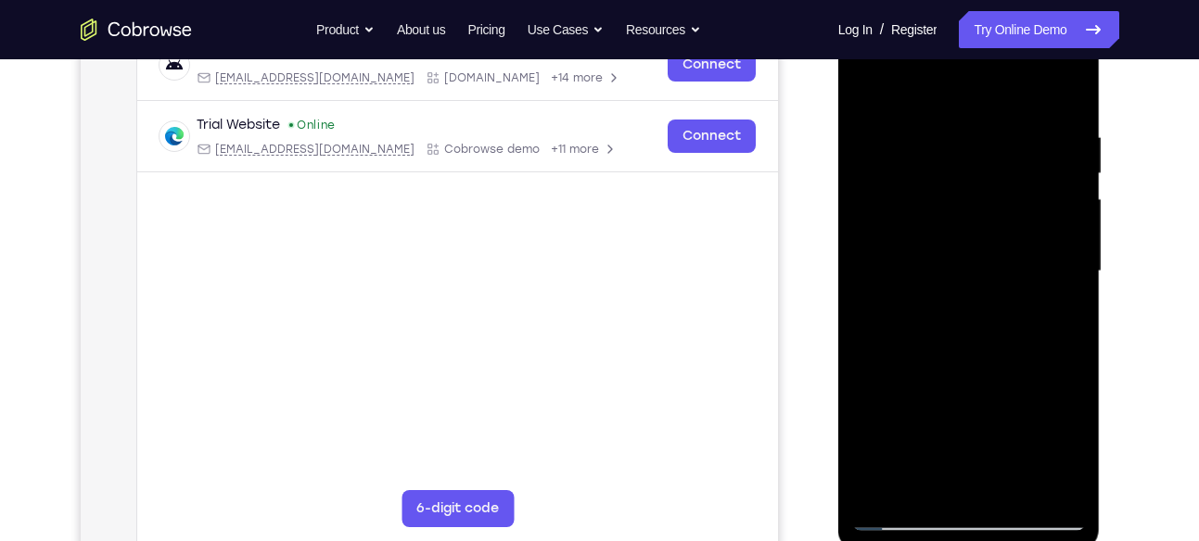
scroll to position [331, 0]
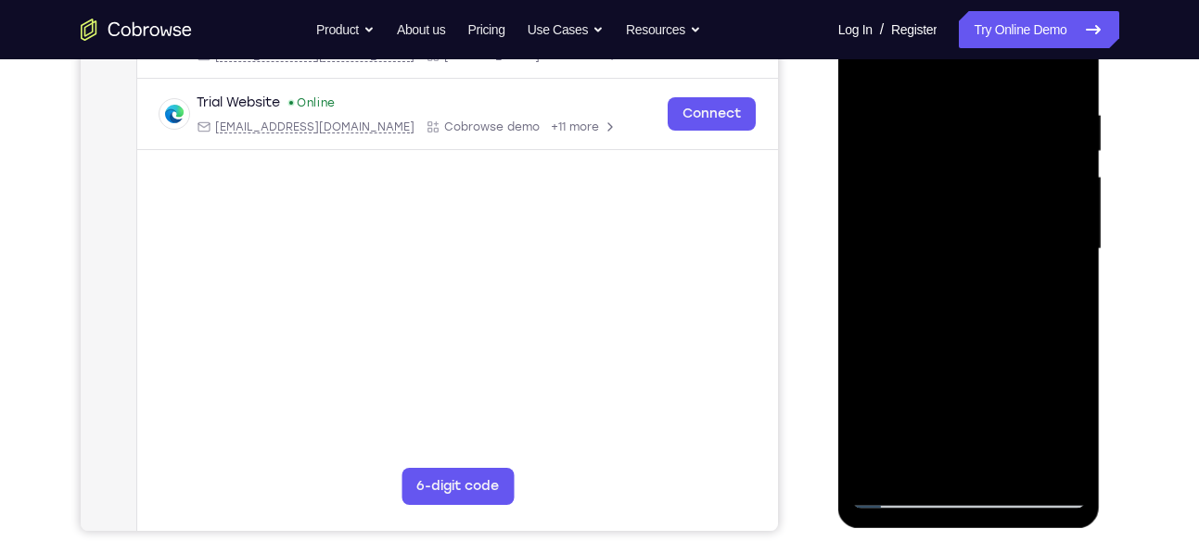
click at [1052, 472] on div at bounding box center [969, 249] width 234 height 519
click at [1016, 461] on div at bounding box center [969, 249] width 234 height 519
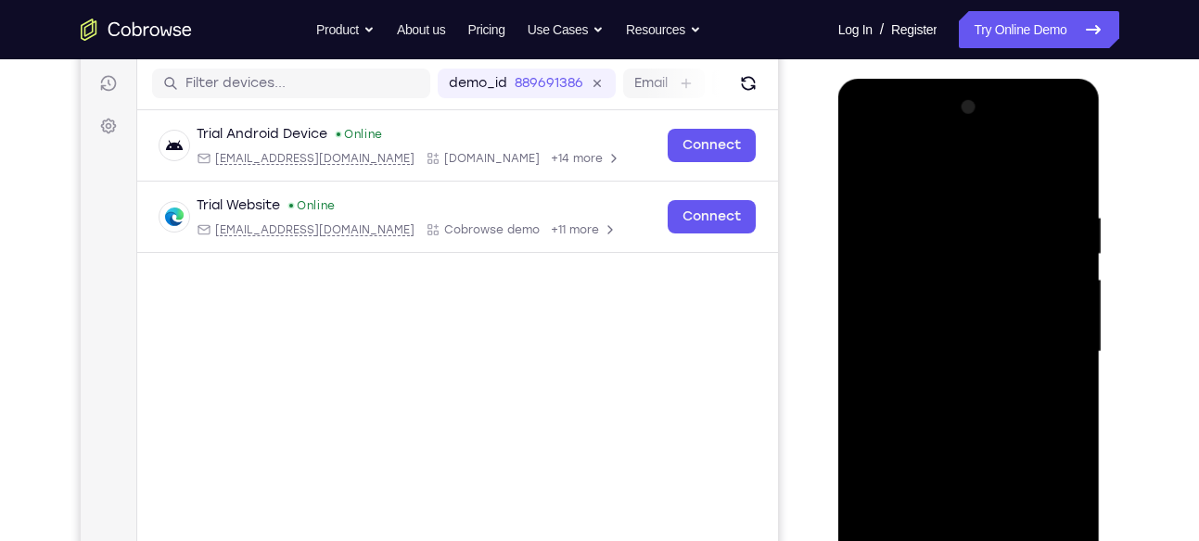
scroll to position [227, 0]
click at [1070, 251] on div at bounding box center [969, 353] width 234 height 519
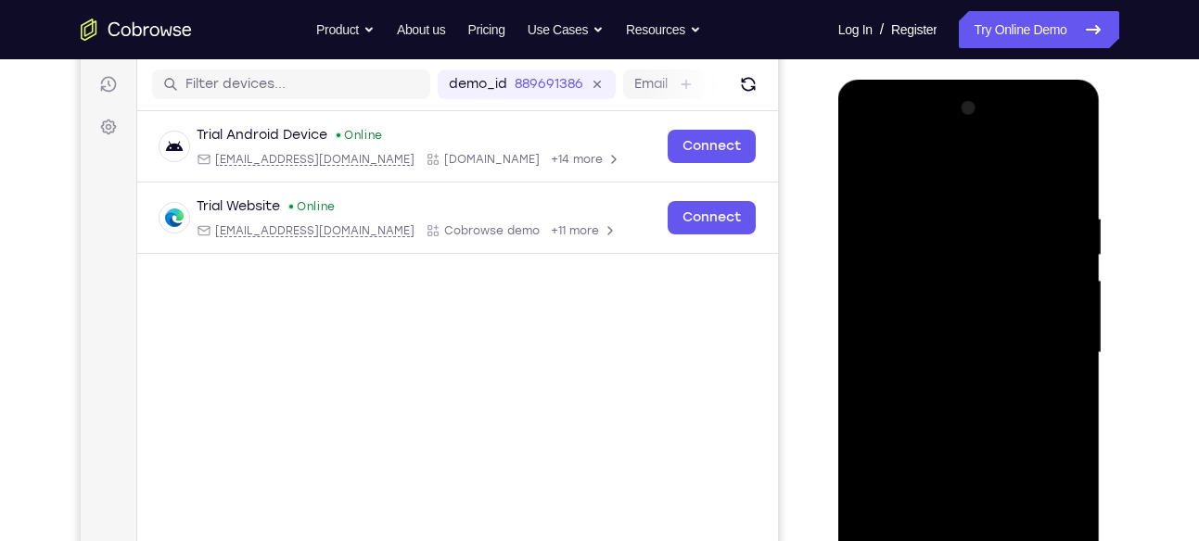
click at [860, 257] on div at bounding box center [969, 353] width 234 height 519
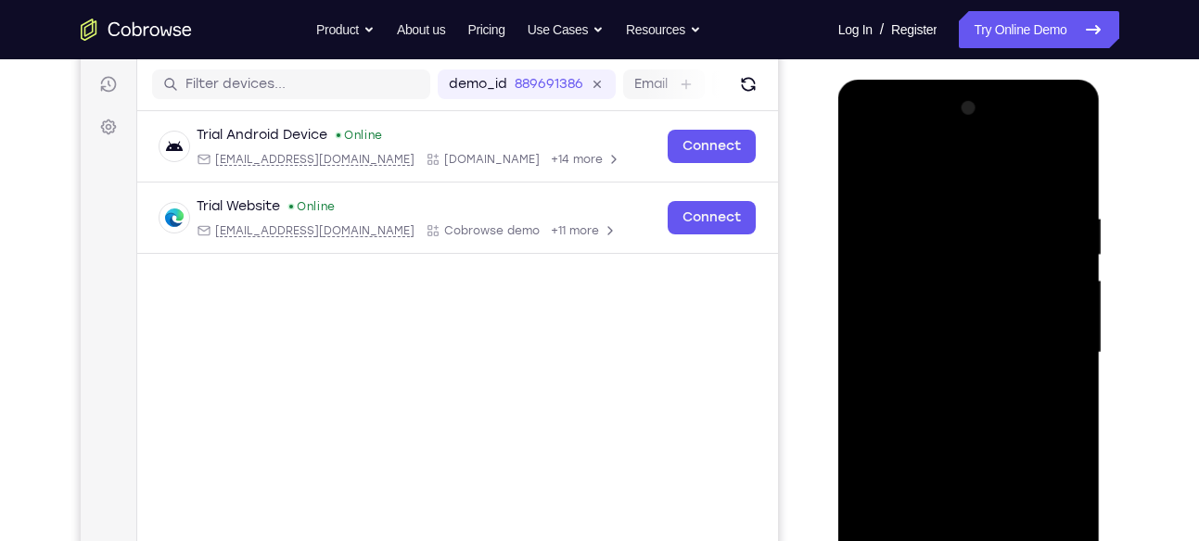
click at [860, 257] on div at bounding box center [969, 353] width 234 height 519
click at [868, 176] on div at bounding box center [969, 353] width 234 height 519
click at [885, 223] on div at bounding box center [969, 353] width 234 height 519
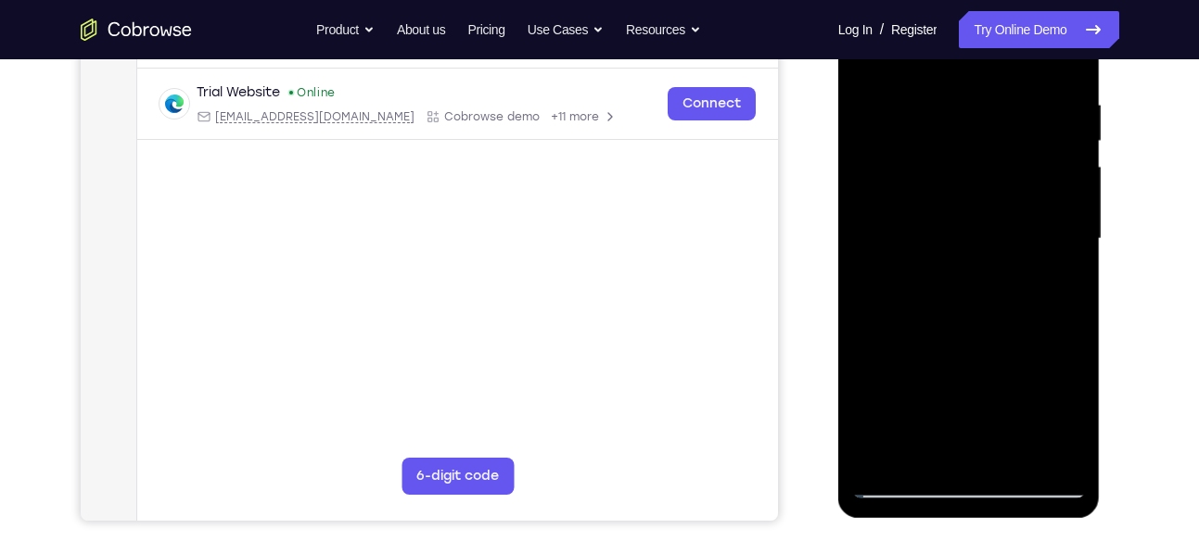
scroll to position [343, 0]
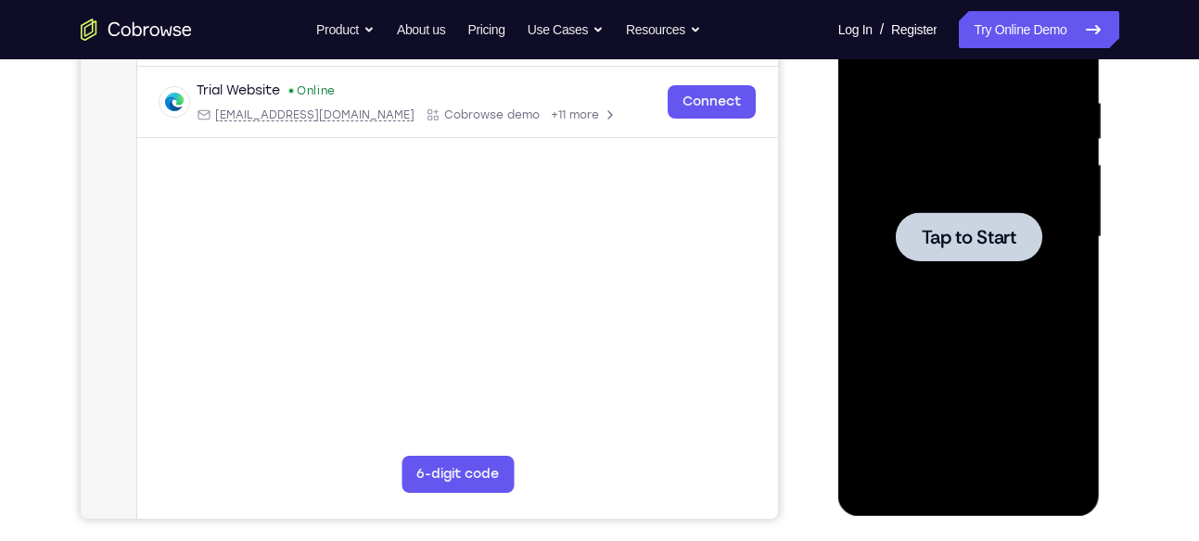
click at [877, 227] on div at bounding box center [969, 237] width 234 height 519
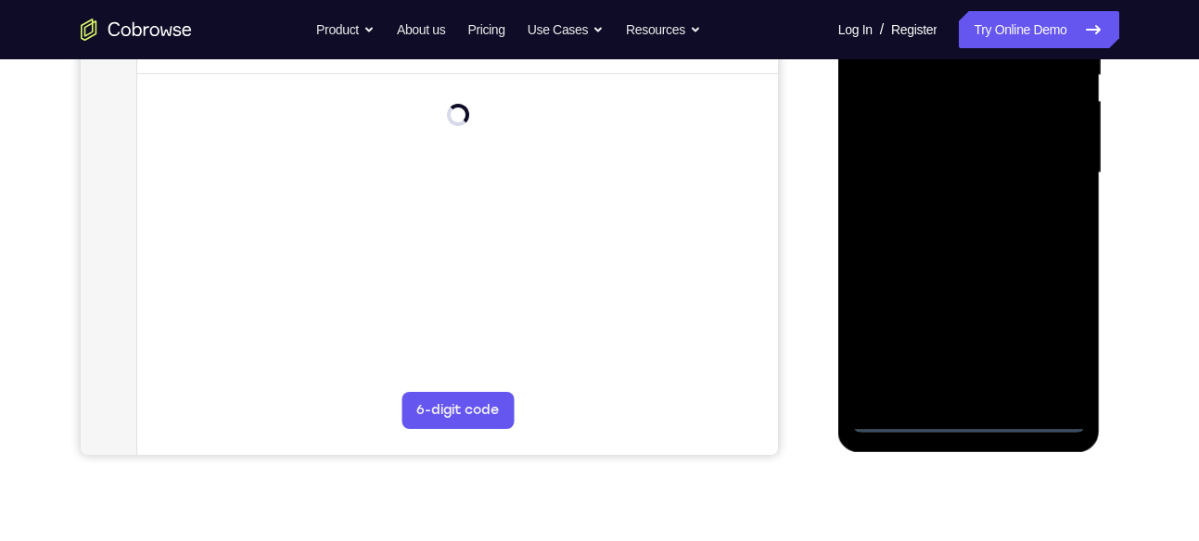
scroll to position [409, 0]
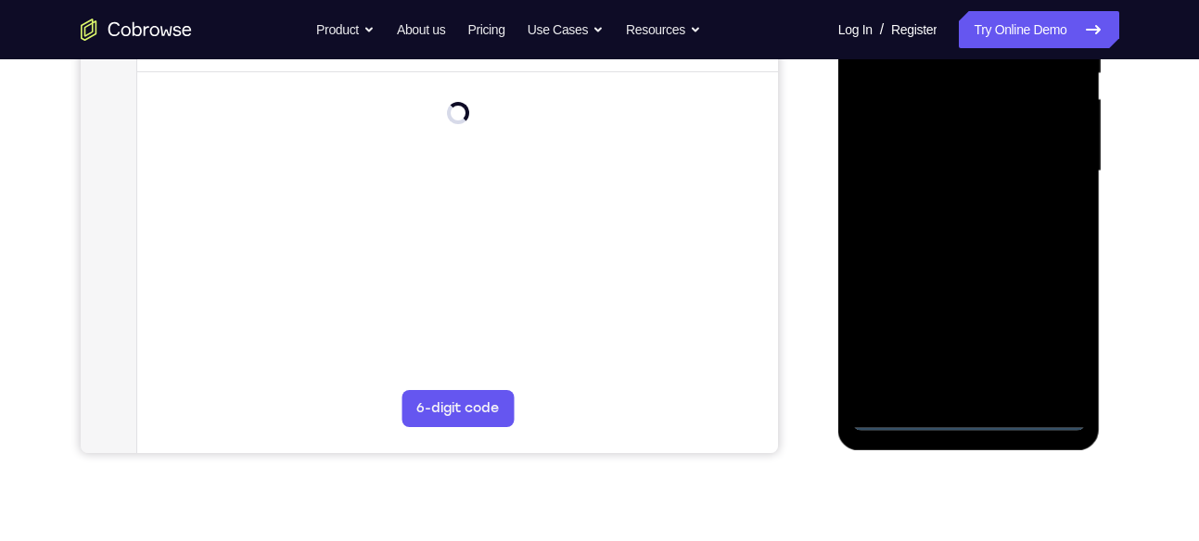
click at [973, 414] on div at bounding box center [969, 171] width 234 height 519
click at [1056, 331] on div at bounding box center [969, 171] width 234 height 519
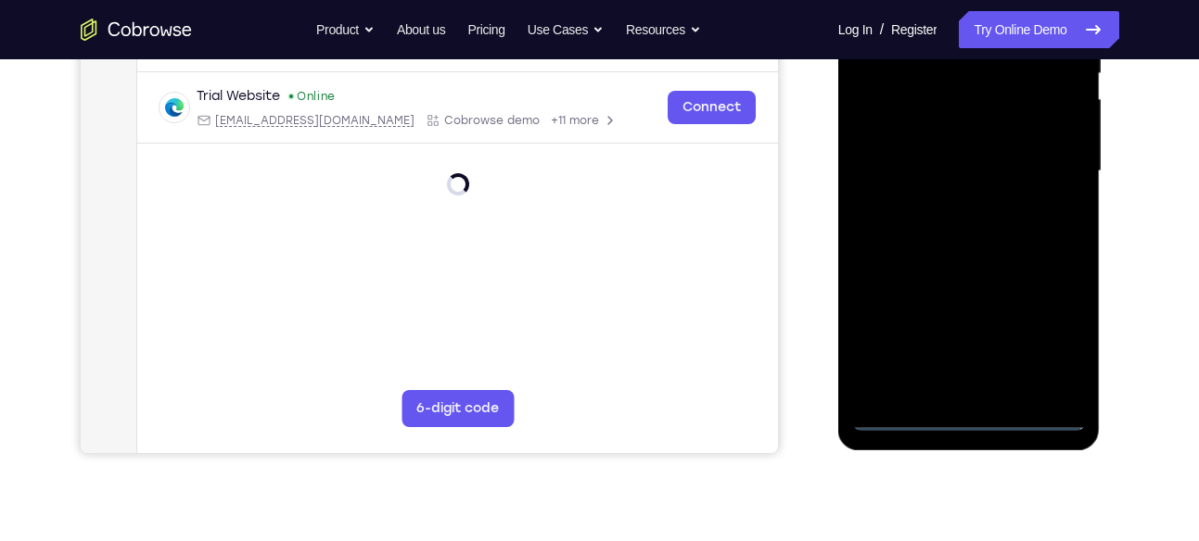
click at [1054, 330] on div at bounding box center [969, 171] width 234 height 519
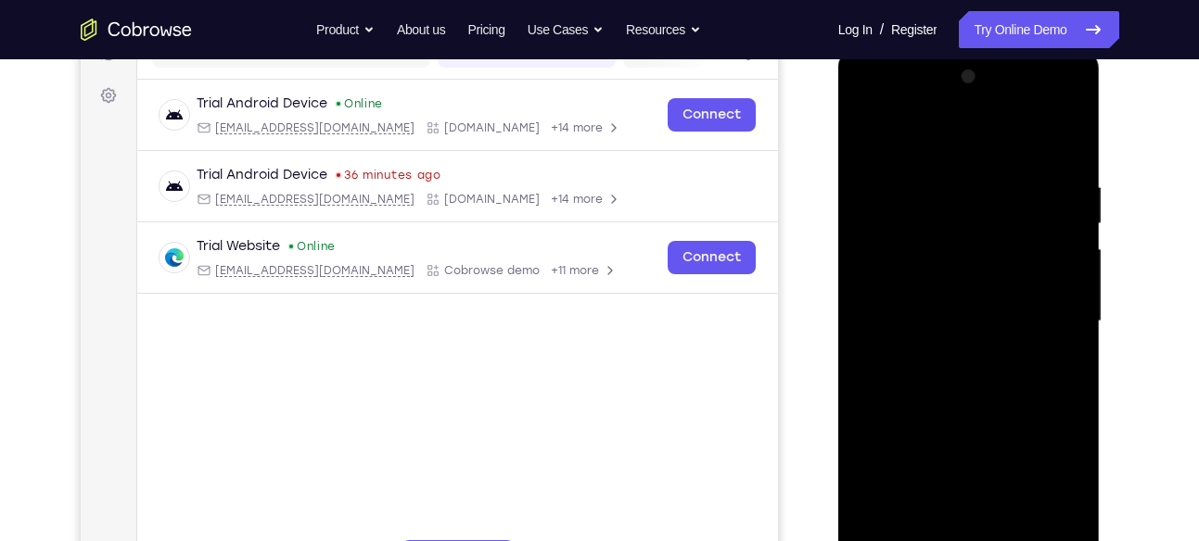
scroll to position [257, 0]
click at [927, 138] on div at bounding box center [969, 323] width 234 height 519
click at [962, 148] on div at bounding box center [969, 323] width 234 height 519
click at [1035, 305] on div at bounding box center [969, 323] width 234 height 519
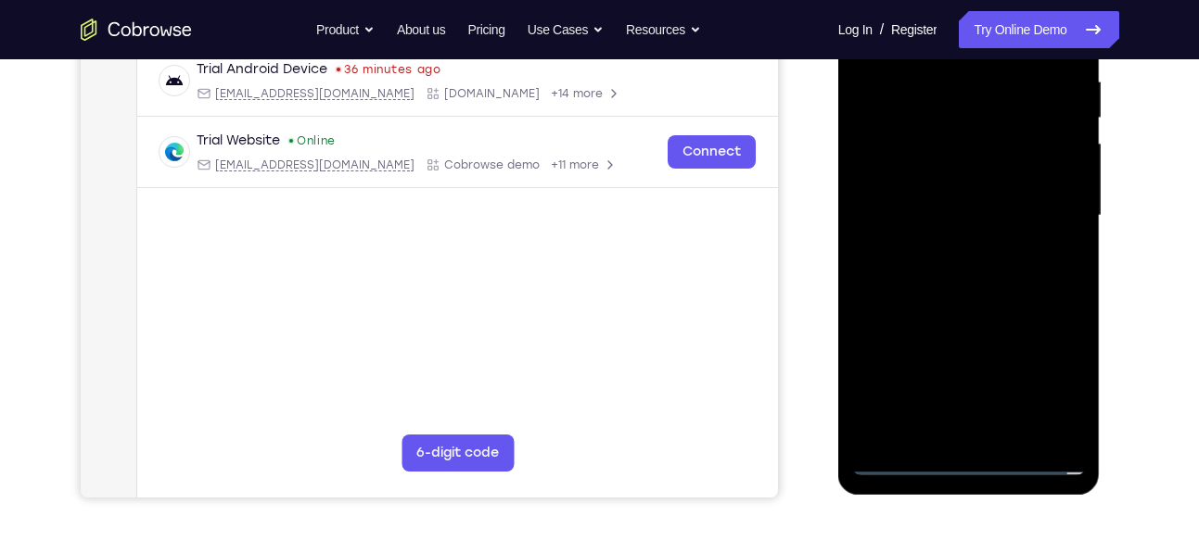
scroll to position [365, 0]
click at [947, 432] on div at bounding box center [969, 215] width 234 height 519
click at [986, 205] on div at bounding box center [969, 215] width 234 height 519
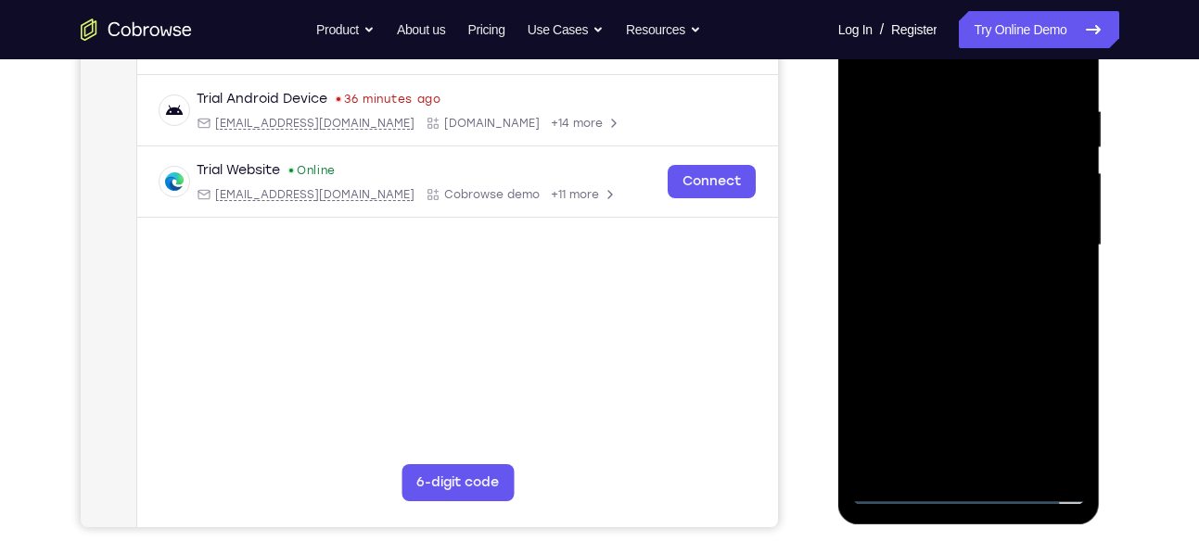
scroll to position [334, 0]
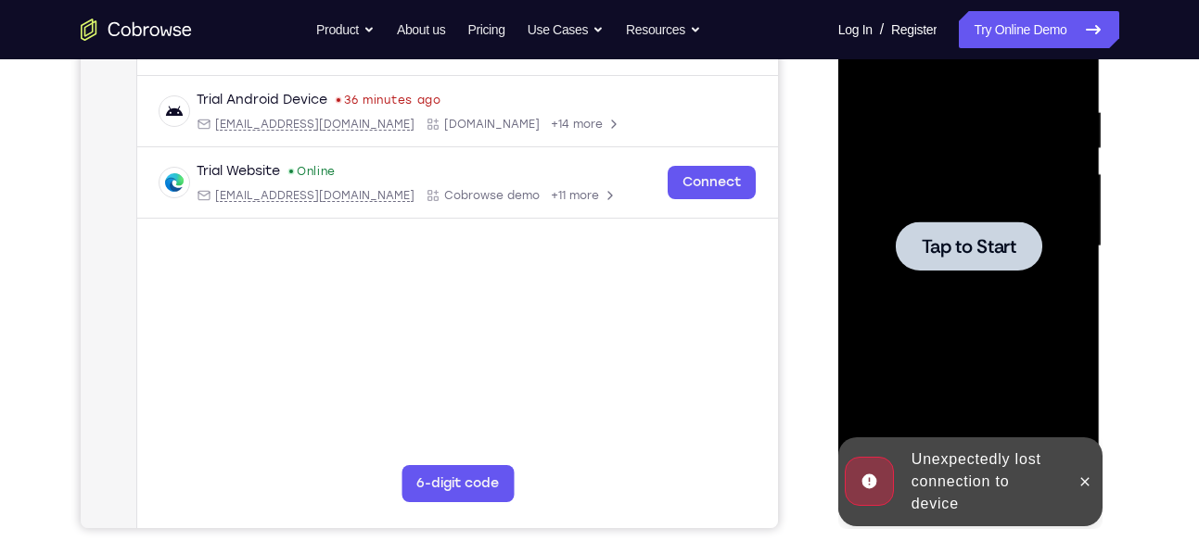
click at [988, 201] on div at bounding box center [969, 246] width 234 height 519
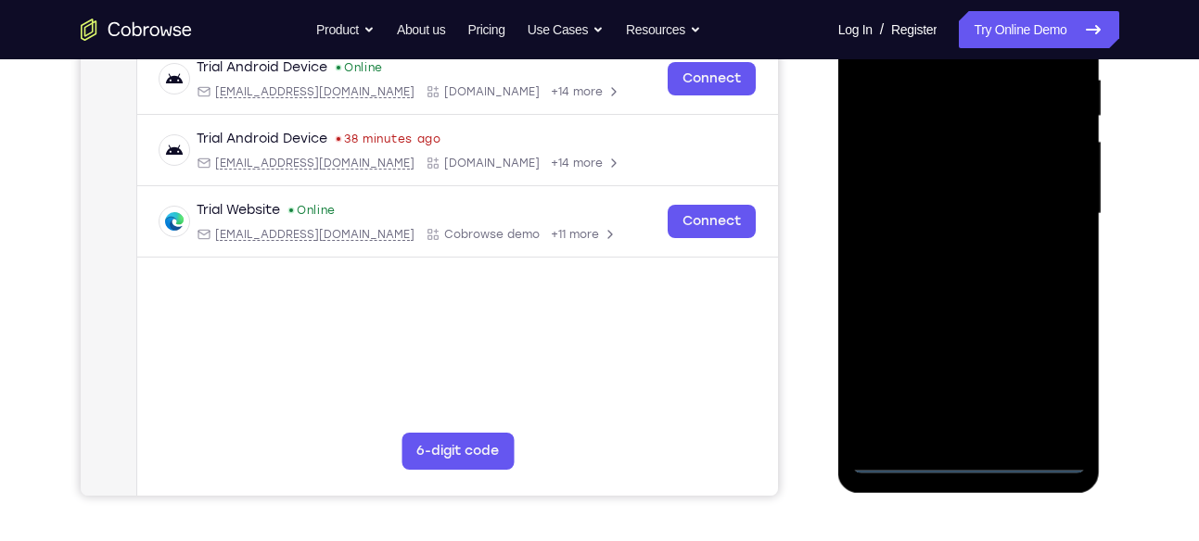
scroll to position [367, 0]
click at [970, 463] on div at bounding box center [969, 213] width 234 height 519
click at [1049, 387] on div at bounding box center [969, 213] width 234 height 519
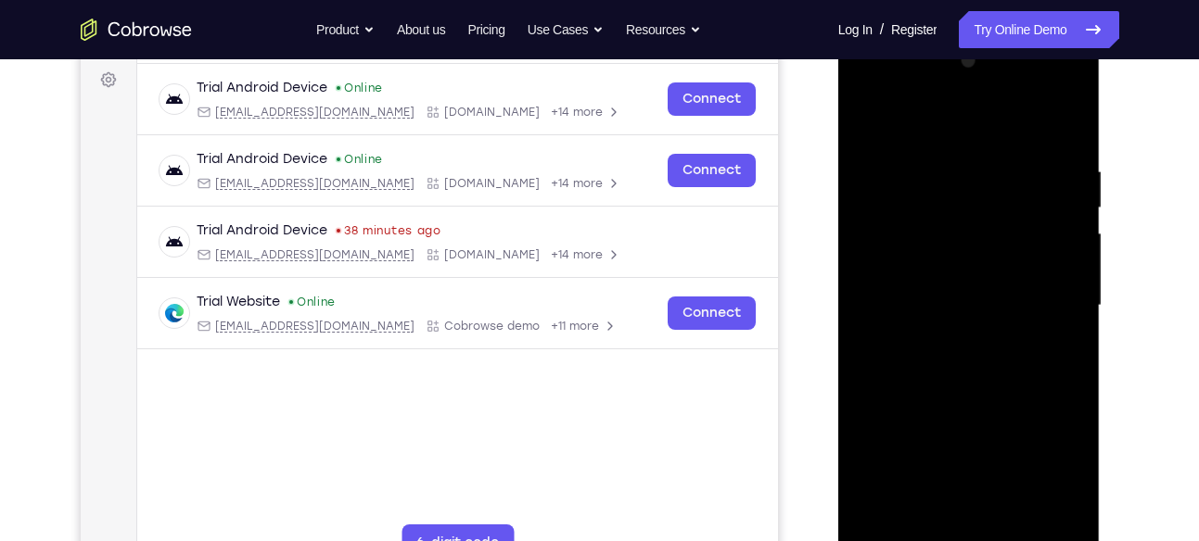
scroll to position [271, 0]
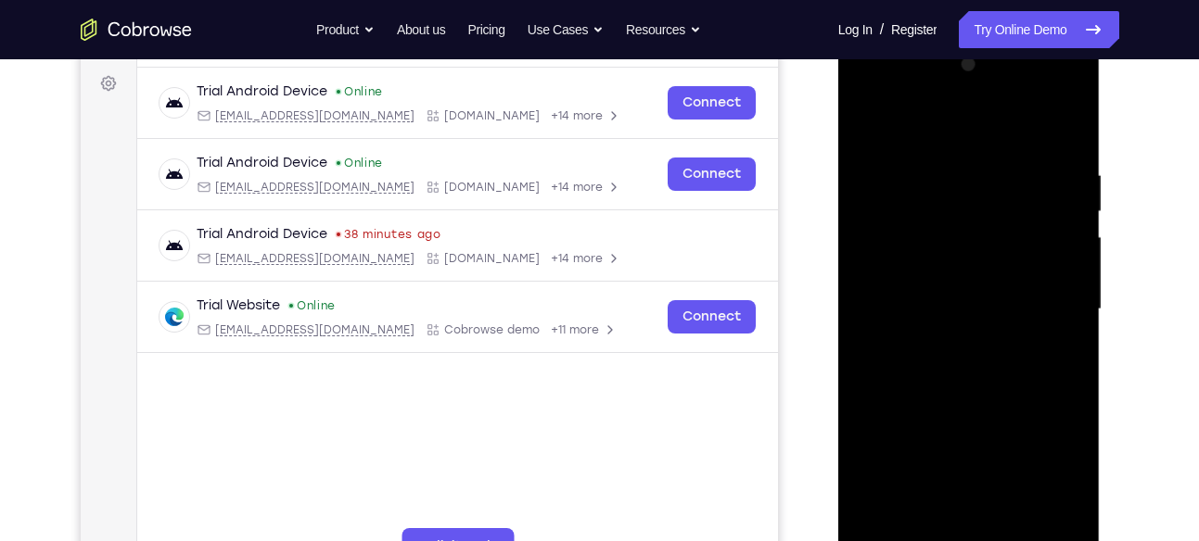
click at [956, 121] on div at bounding box center [969, 309] width 234 height 519
click at [1035, 318] on div at bounding box center [969, 309] width 234 height 519
click at [945, 350] on div at bounding box center [969, 309] width 234 height 519
click at [963, 290] on div at bounding box center [969, 309] width 234 height 519
click at [947, 279] on div at bounding box center [969, 309] width 234 height 519
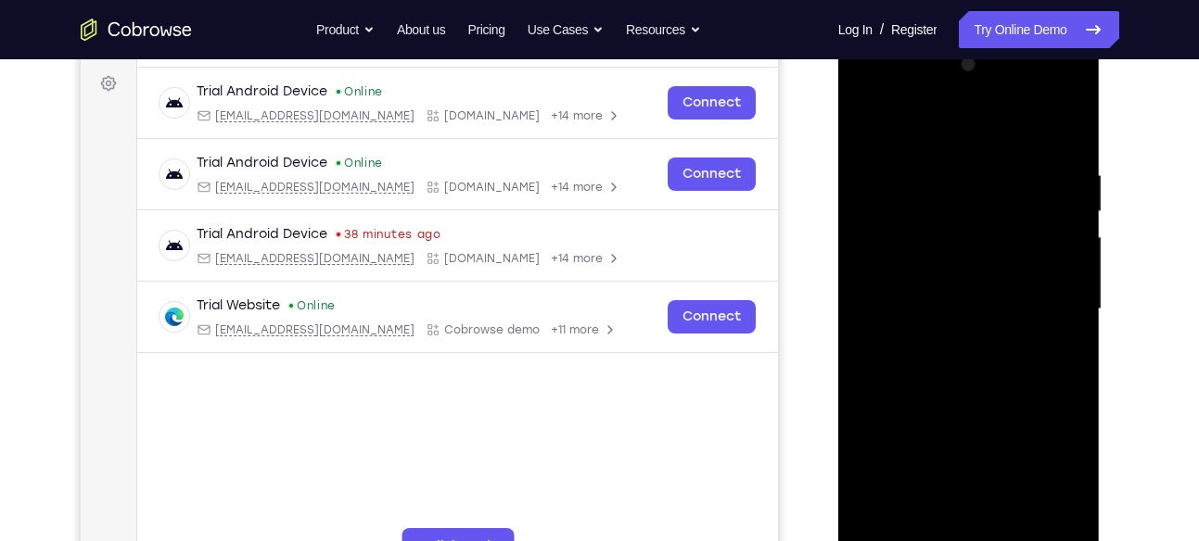
click at [919, 307] on div at bounding box center [969, 309] width 234 height 519
click at [935, 363] on div at bounding box center [969, 309] width 234 height 519
click at [936, 368] on div at bounding box center [969, 309] width 234 height 519
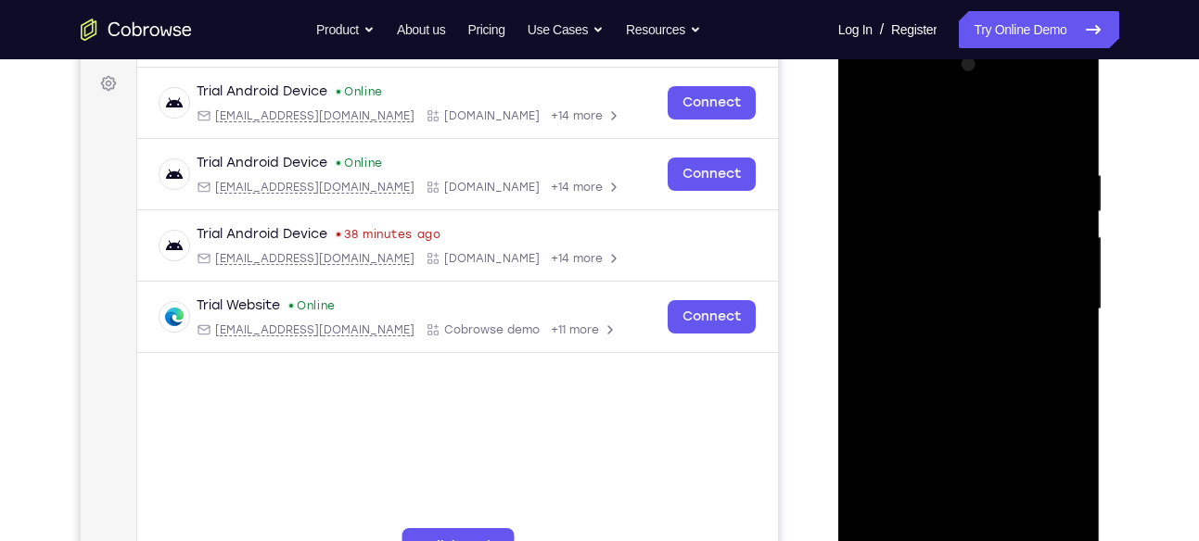
click at [936, 368] on div at bounding box center [969, 309] width 234 height 519
click at [1049, 128] on div at bounding box center [969, 309] width 234 height 519
click at [967, 359] on div at bounding box center [969, 309] width 234 height 519
click at [1068, 155] on div at bounding box center [969, 309] width 234 height 519
click at [1071, 88] on div at bounding box center [969, 309] width 234 height 519
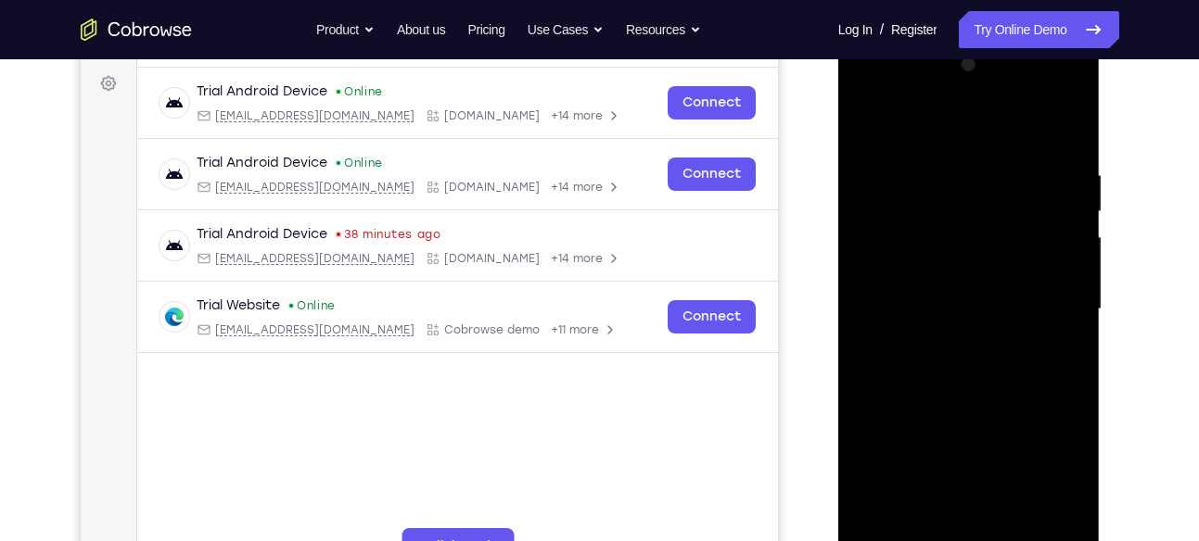
click at [1071, 88] on div at bounding box center [969, 309] width 234 height 519
click at [982, 387] on div at bounding box center [969, 309] width 234 height 519
click at [991, 164] on div at bounding box center [969, 309] width 234 height 519
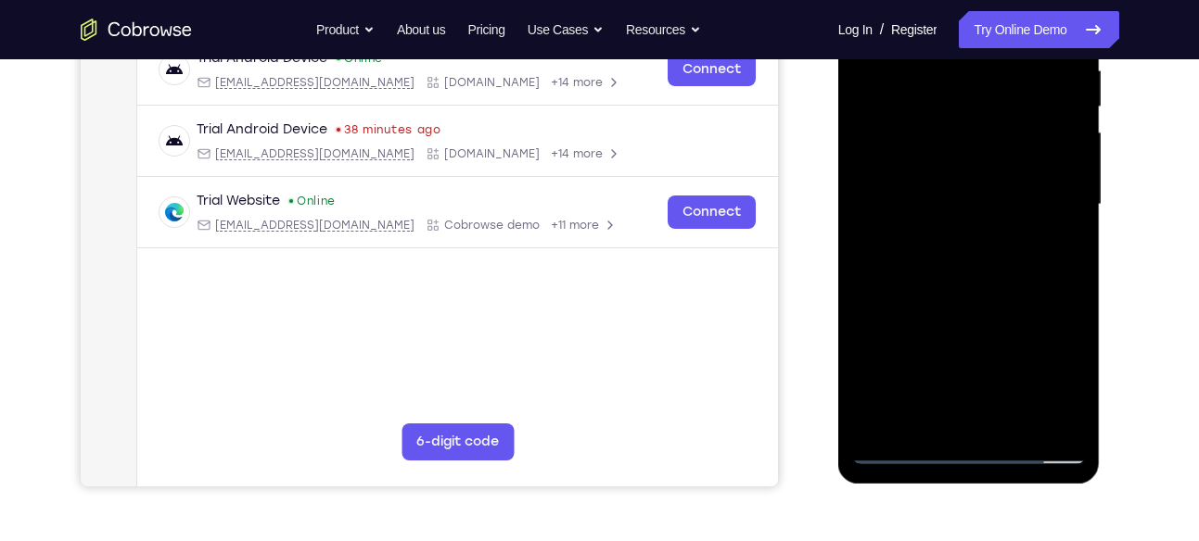
scroll to position [377, 0]
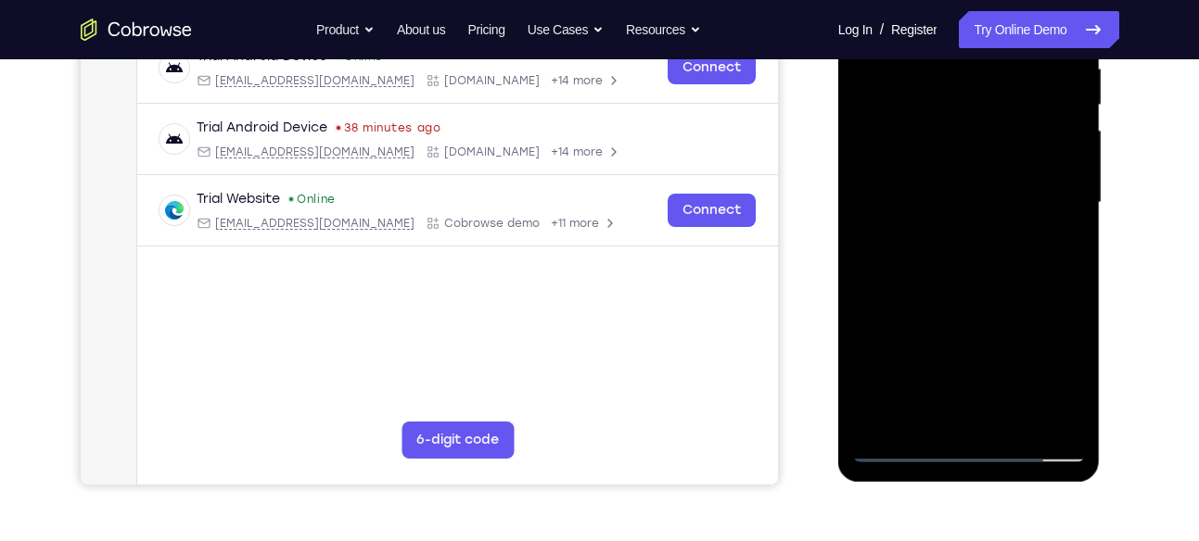
click at [1045, 421] on div at bounding box center [969, 202] width 234 height 519
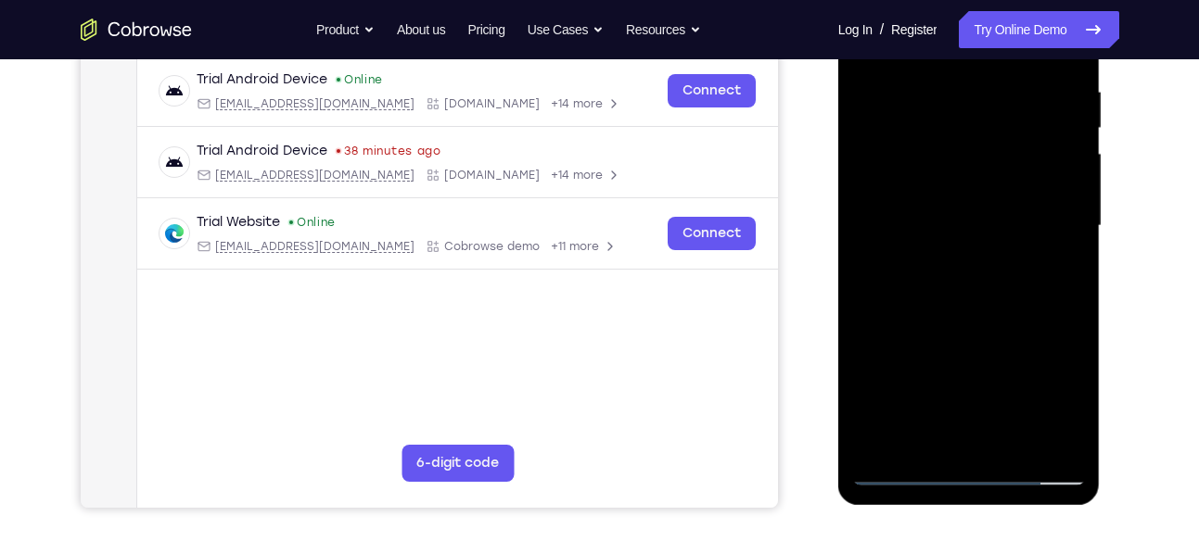
scroll to position [356, 0]
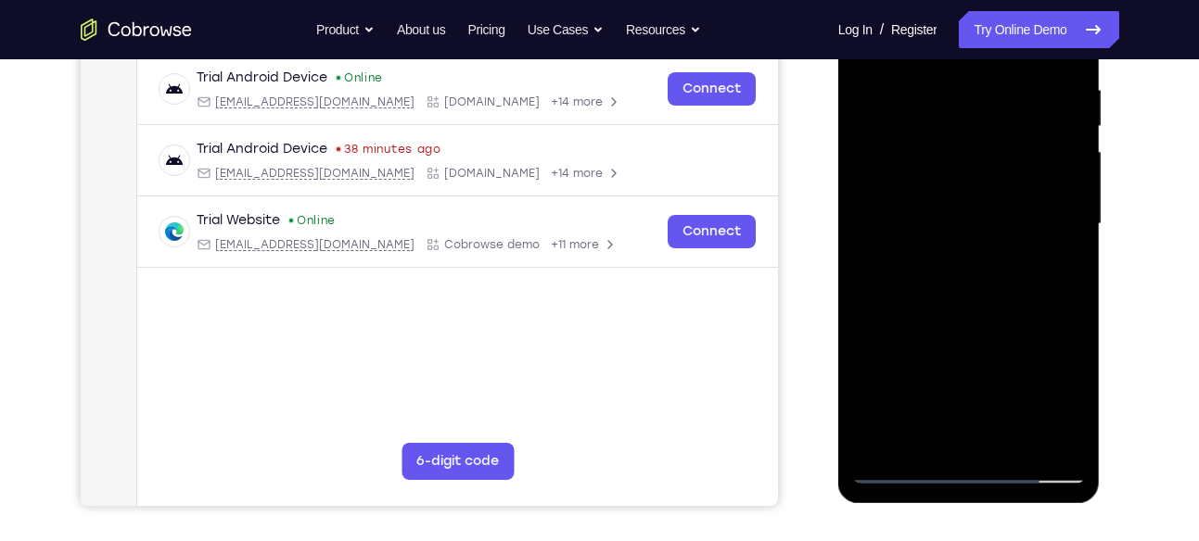
click at [1048, 332] on div at bounding box center [969, 224] width 234 height 519
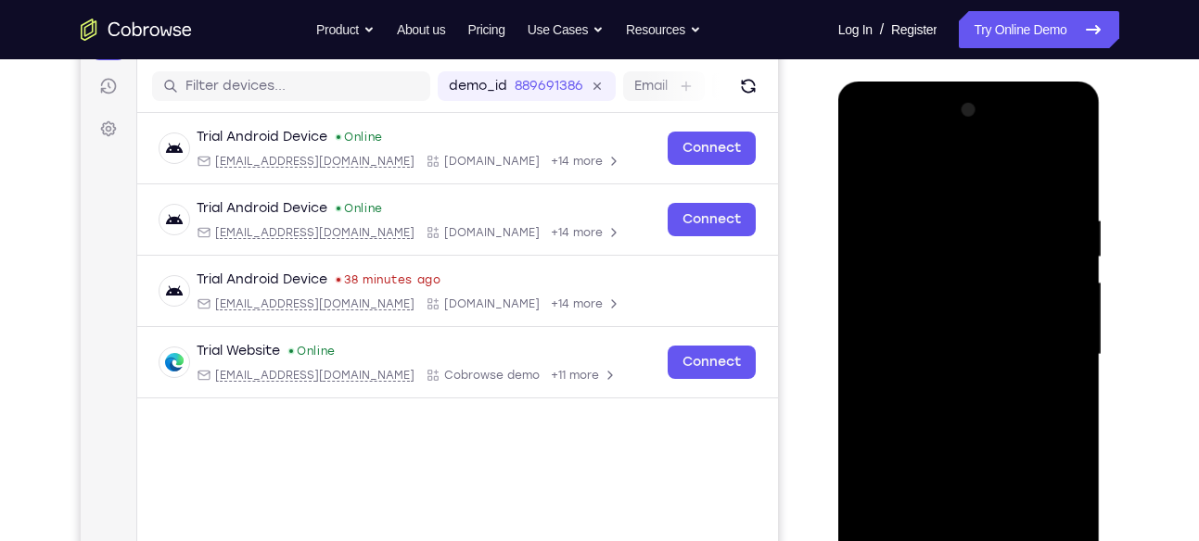
scroll to position [221, 0]
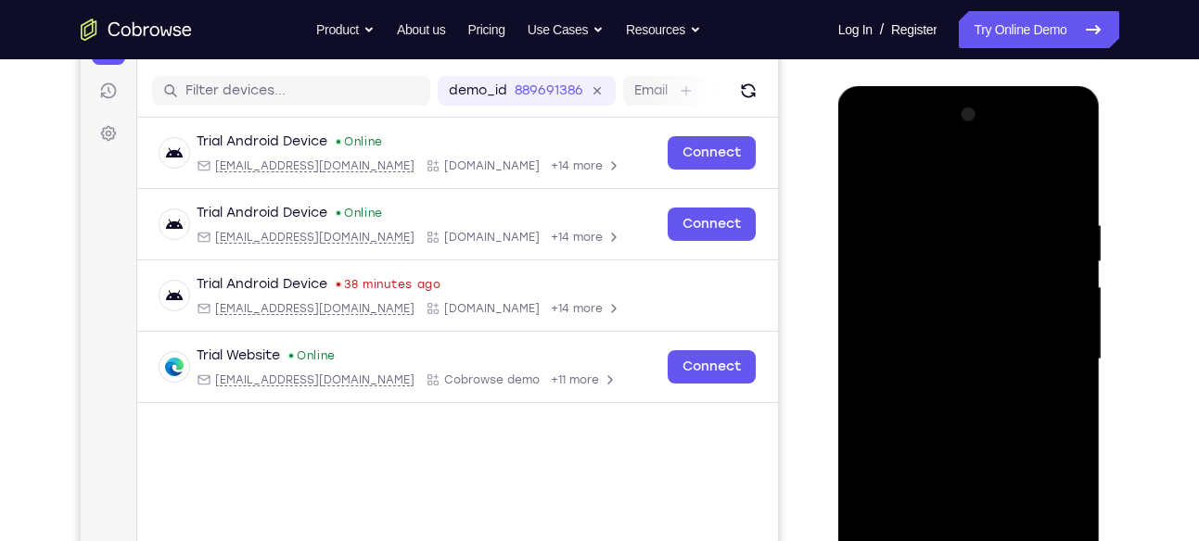
click at [1064, 188] on div at bounding box center [969, 359] width 234 height 519
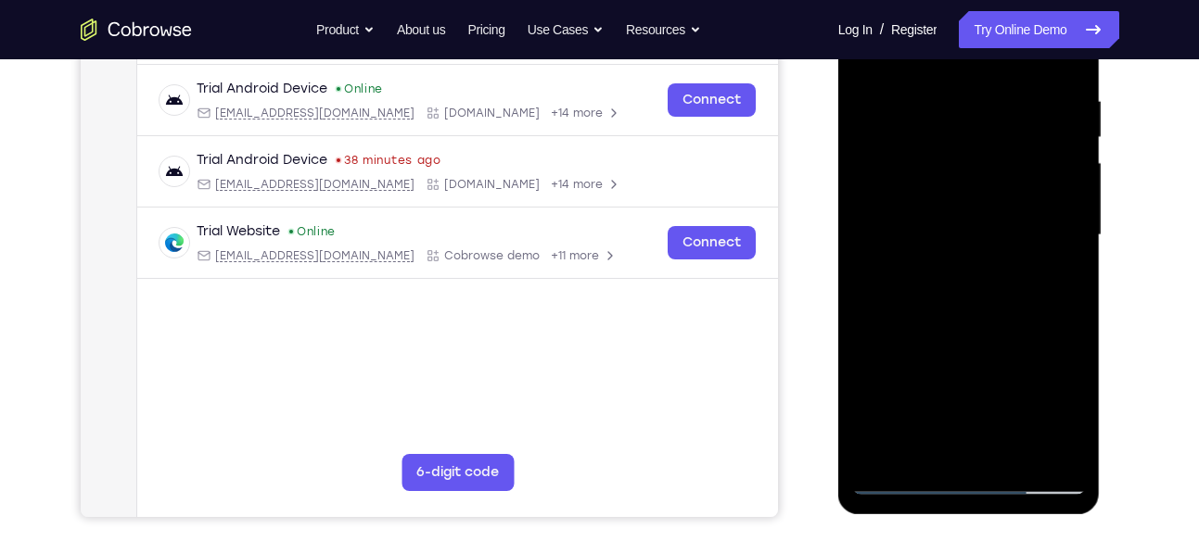
scroll to position [354, 0]
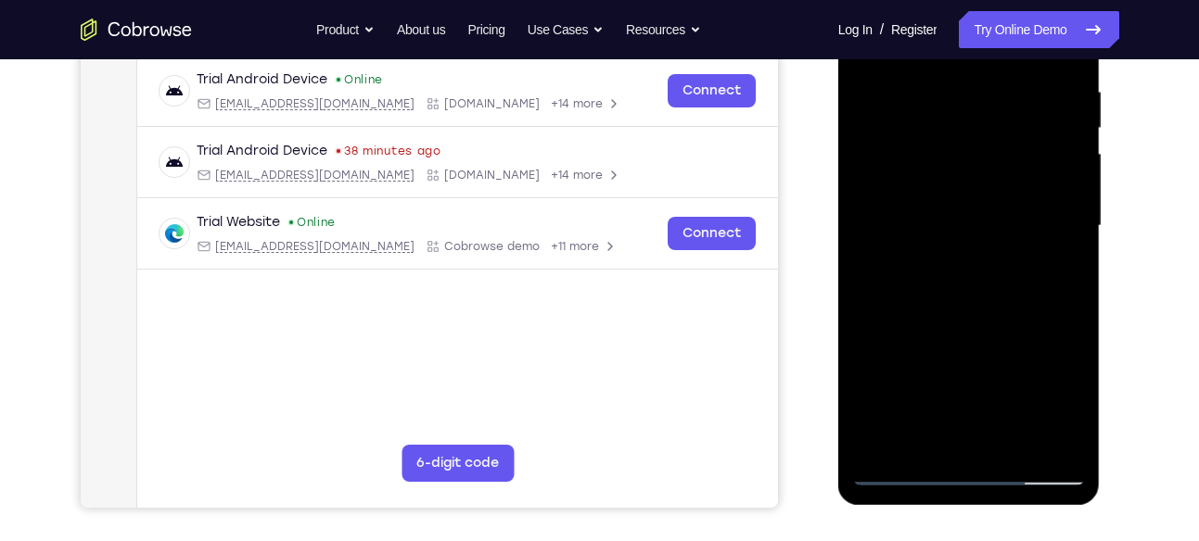
click at [1042, 437] on div at bounding box center [969, 226] width 234 height 519
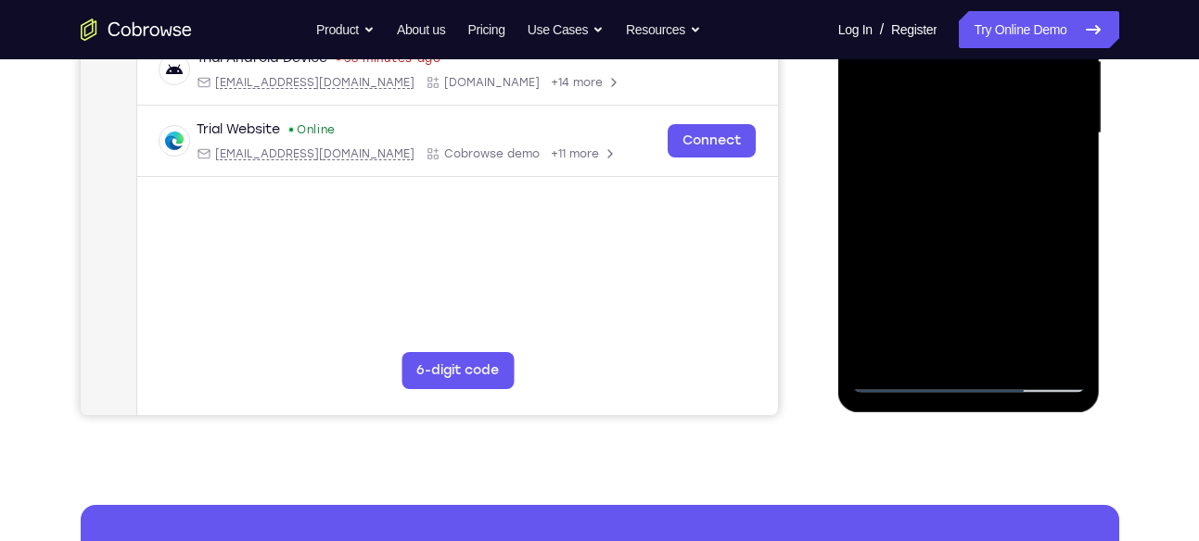
scroll to position [446, 0]
click at [901, 385] on div at bounding box center [969, 134] width 234 height 519
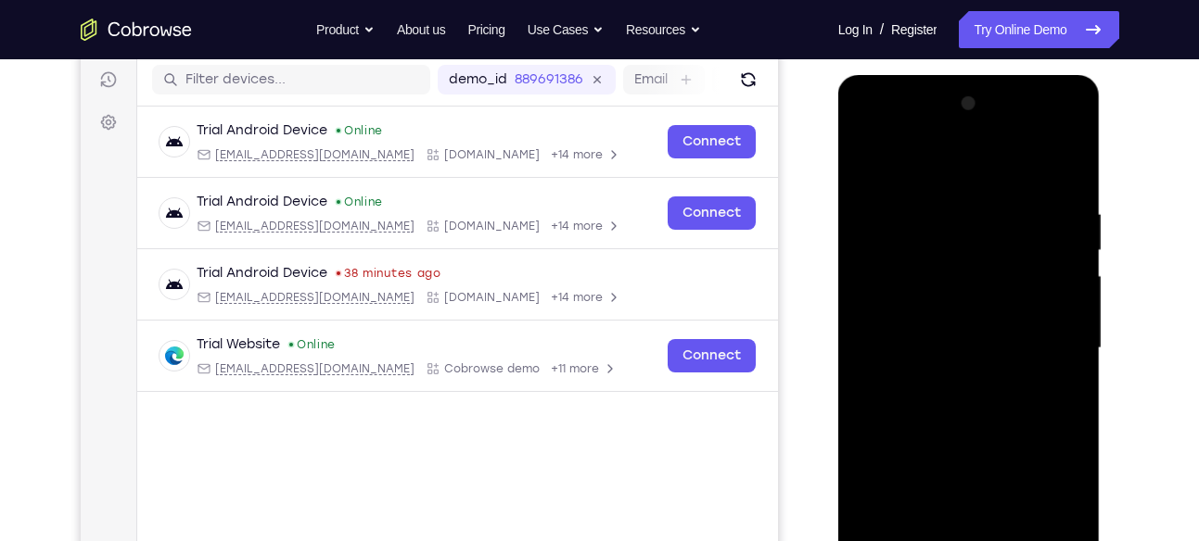
scroll to position [233, 0]
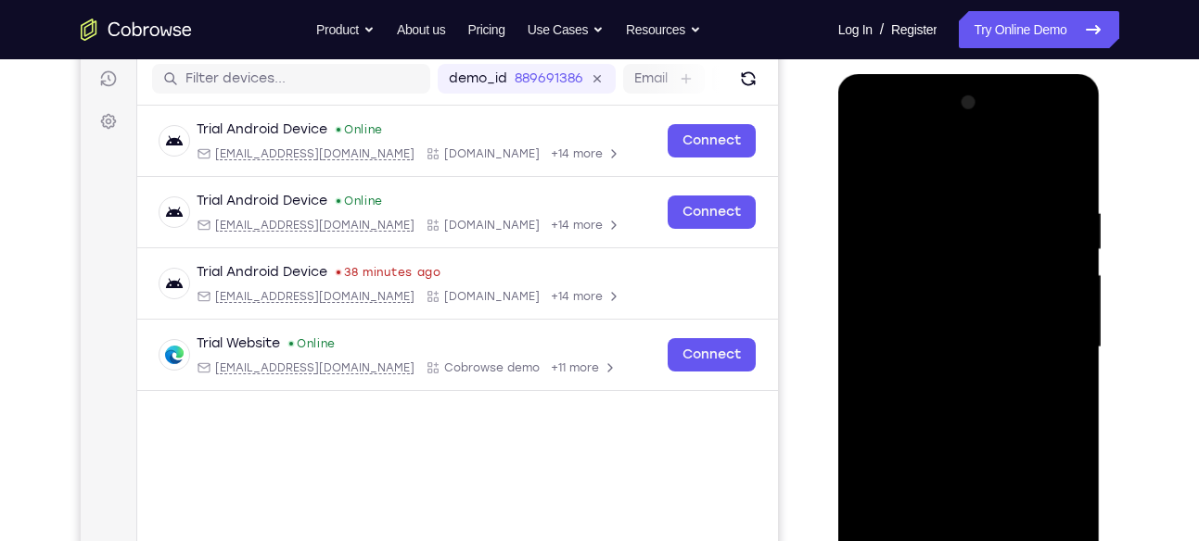
click at [1062, 190] on div at bounding box center [969, 347] width 234 height 519
click at [1068, 162] on div at bounding box center [969, 347] width 234 height 519
click at [1067, 167] on div at bounding box center [969, 347] width 234 height 519
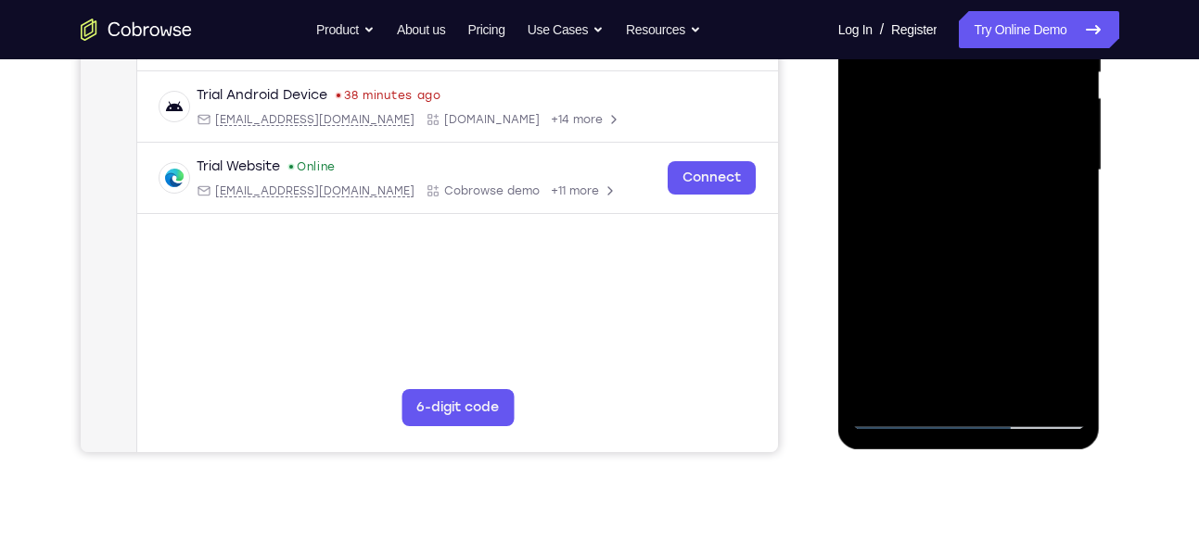
scroll to position [413, 0]
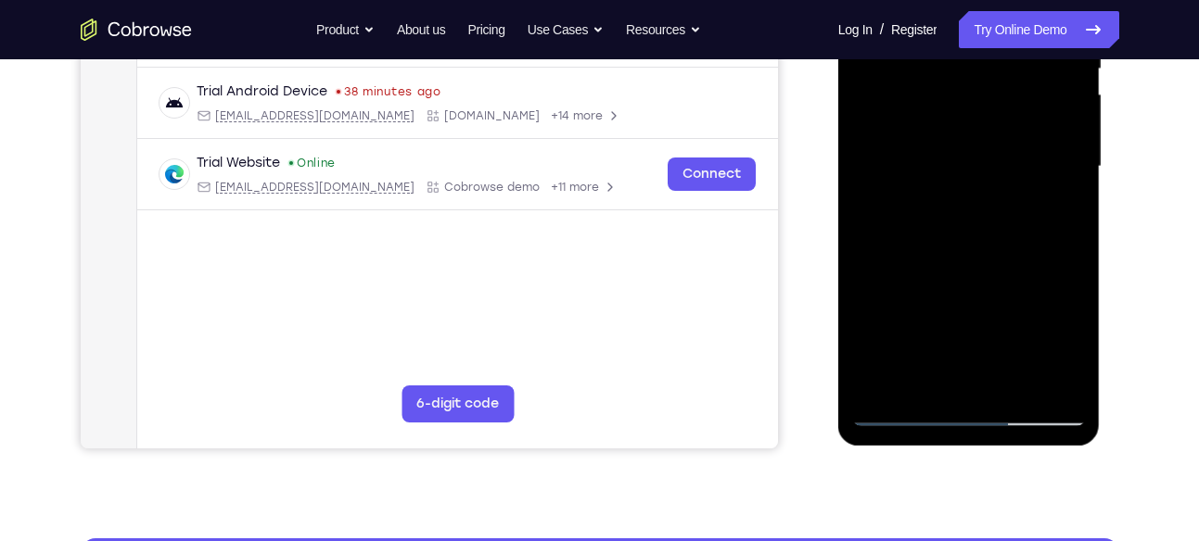
click at [896, 414] on div at bounding box center [969, 166] width 234 height 519
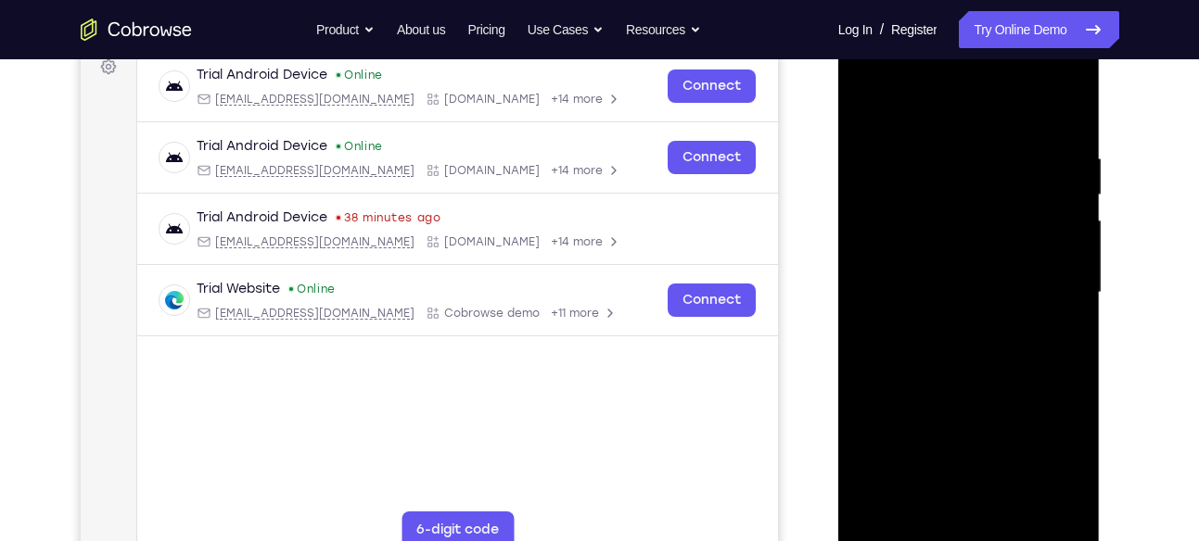
scroll to position [286, 0]
click at [947, 154] on div at bounding box center [969, 293] width 234 height 519
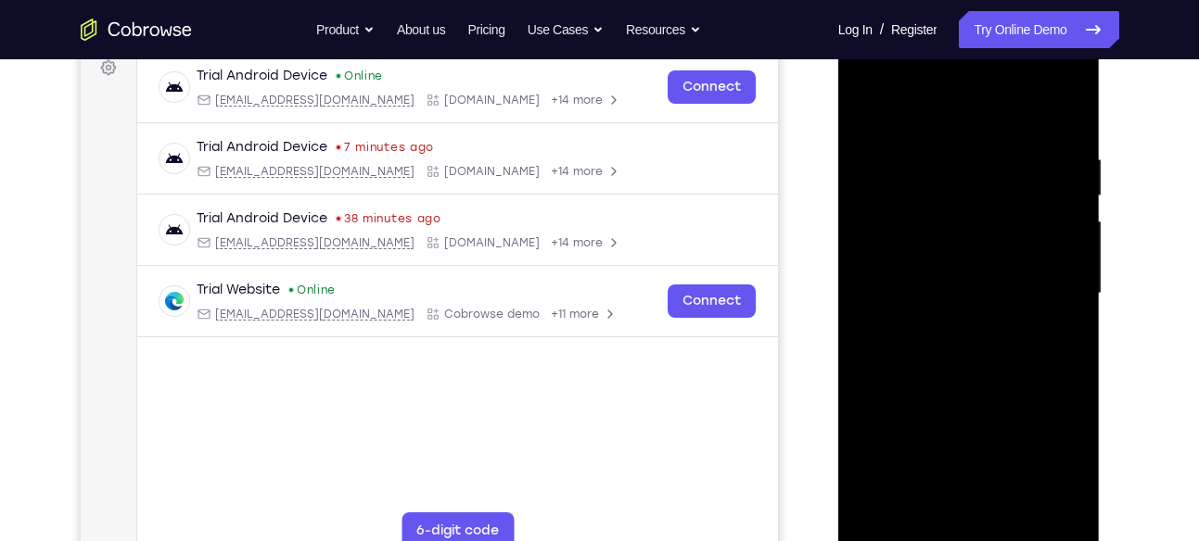
click at [1071, 109] on div at bounding box center [969, 293] width 234 height 519
drag, startPoint x: 1059, startPoint y: 154, endPoint x: 964, endPoint y: 157, distance: 94.6
click at [964, 157] on div at bounding box center [969, 293] width 234 height 519
click at [964, 154] on div at bounding box center [969, 293] width 234 height 519
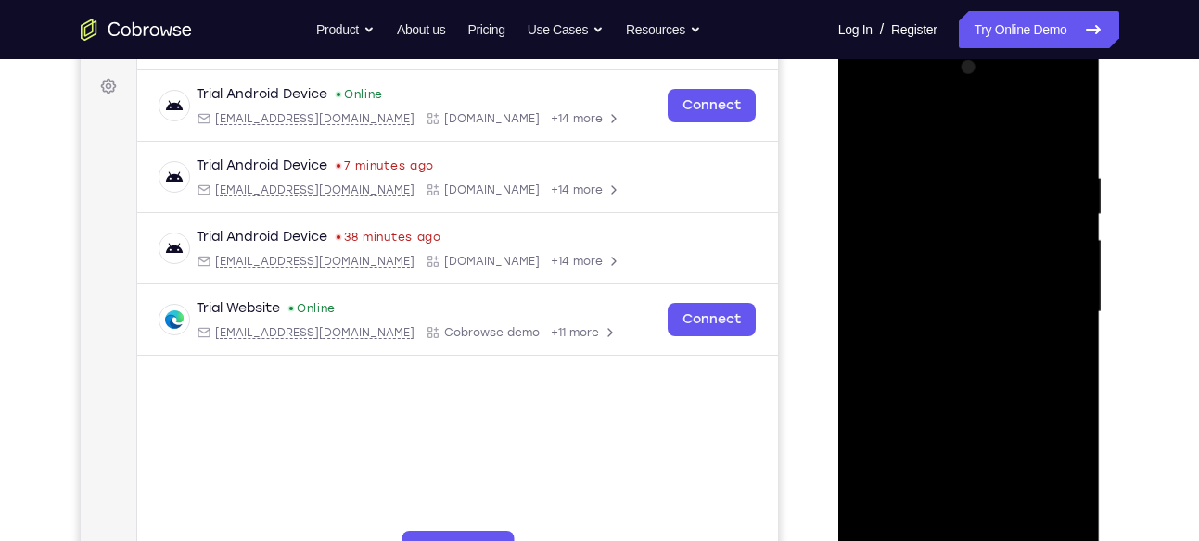
scroll to position [399, 0]
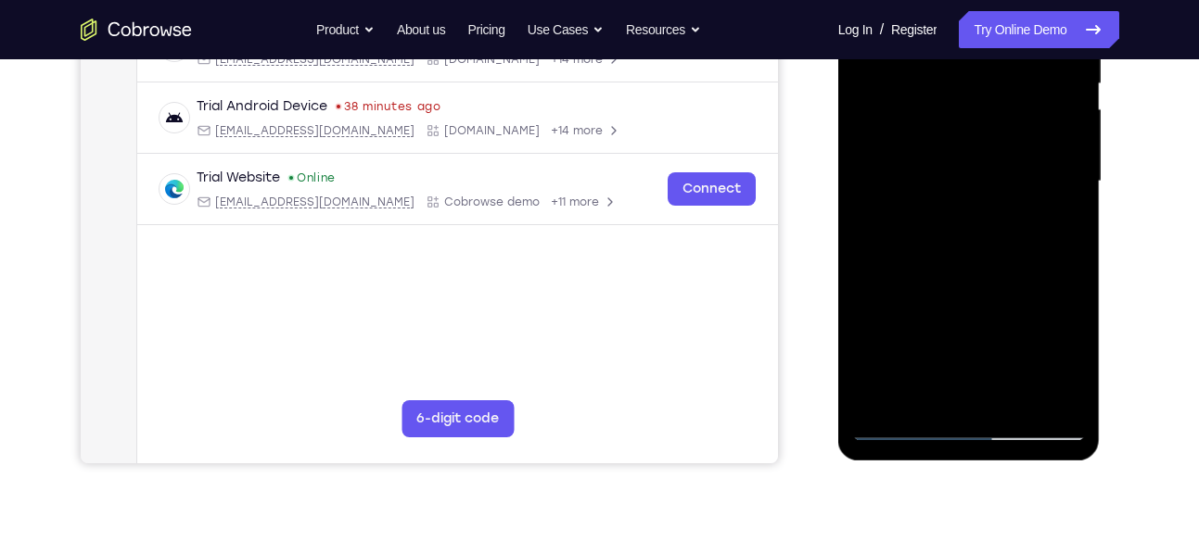
click at [1040, 398] on div at bounding box center [969, 181] width 234 height 519
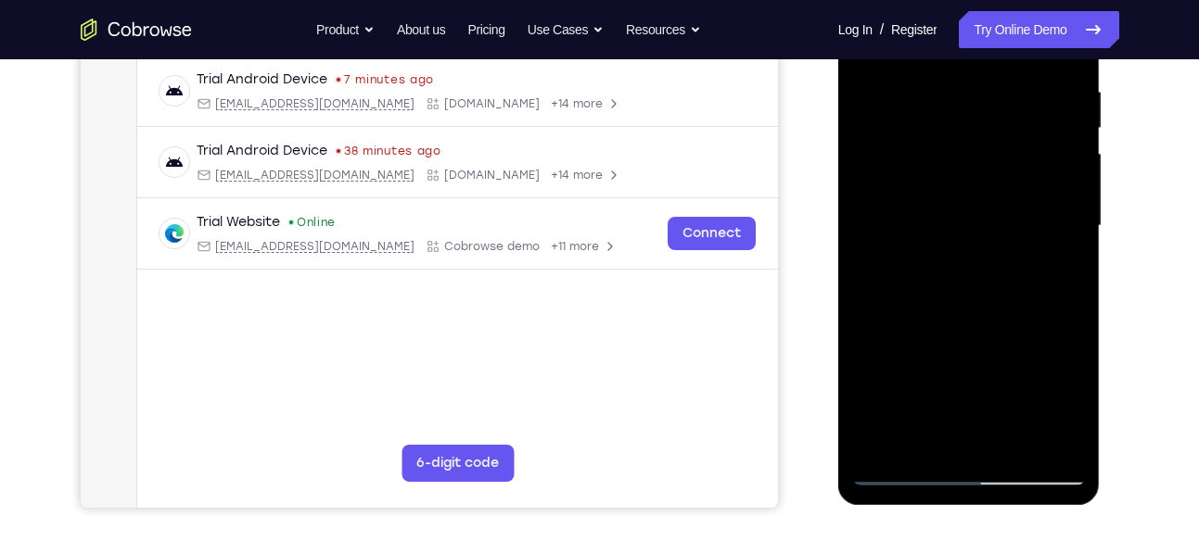
scroll to position [358, 0]
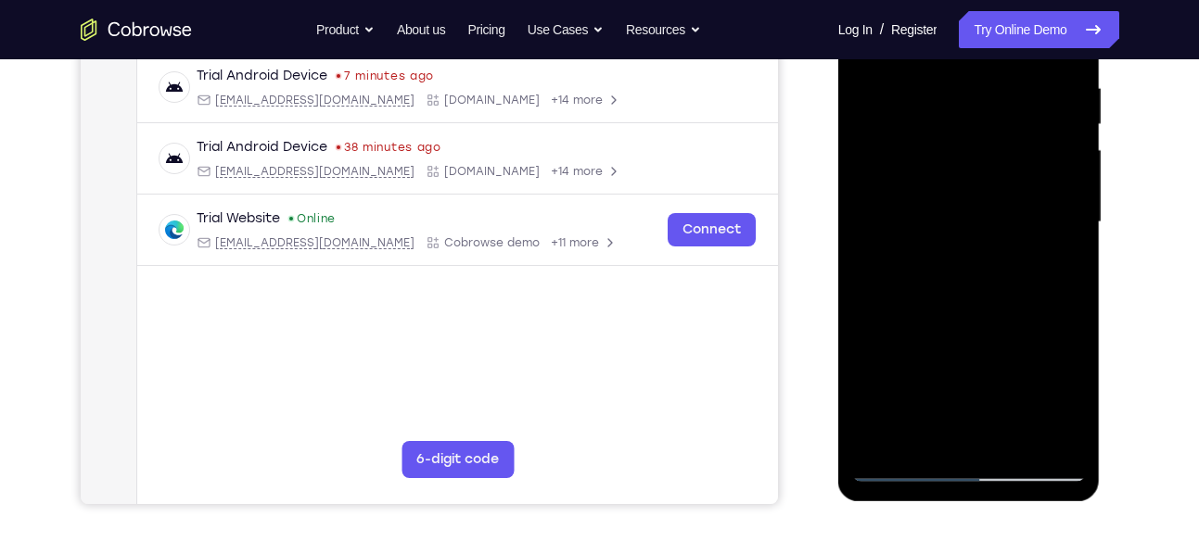
click at [1042, 435] on div at bounding box center [969, 222] width 234 height 519
click at [1036, 435] on div at bounding box center [969, 222] width 234 height 519
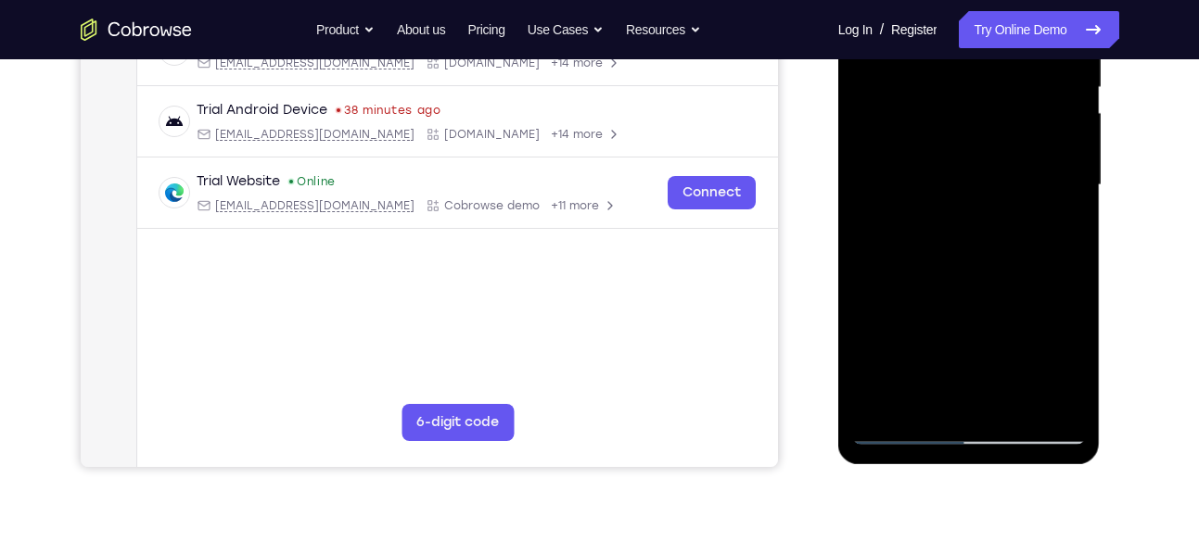
scroll to position [398, 0]
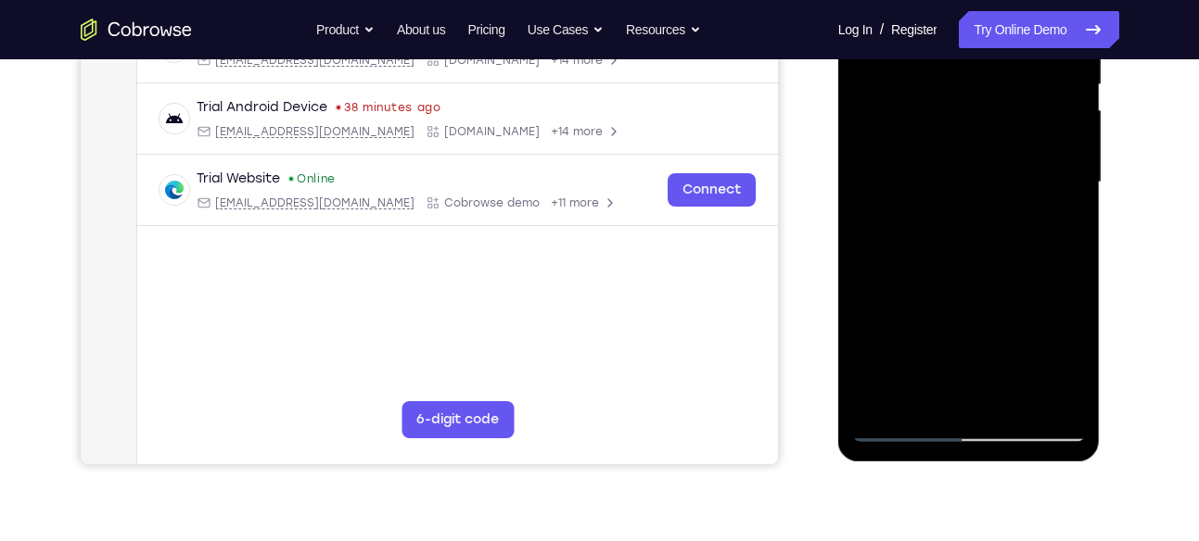
click at [896, 429] on div at bounding box center [969, 182] width 234 height 519
click at [901, 429] on div at bounding box center [969, 182] width 234 height 519
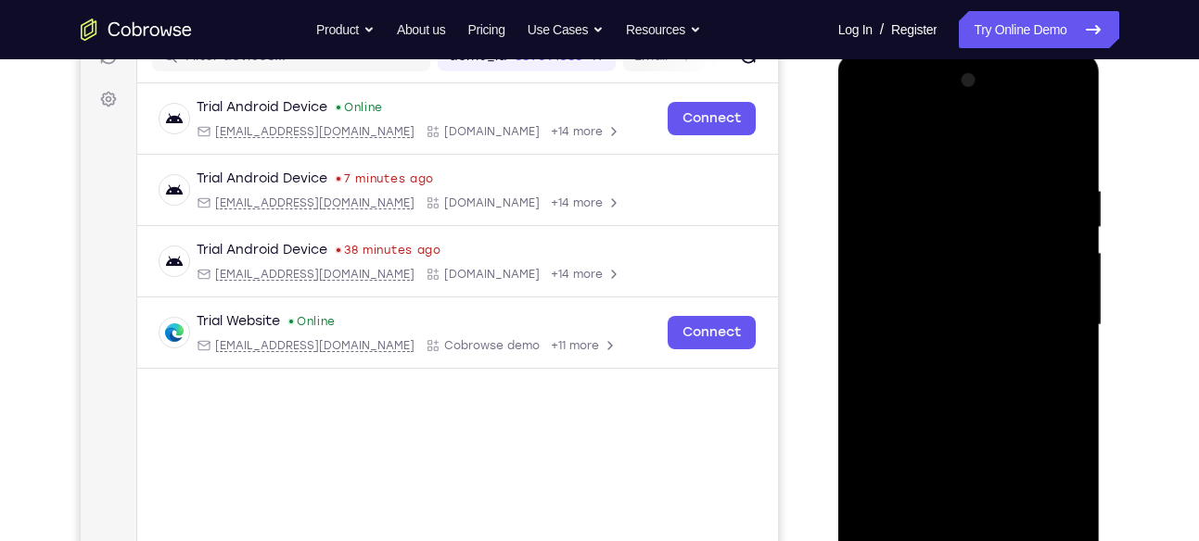
scroll to position [395, 0]
